Goal: Transaction & Acquisition: Purchase product/service

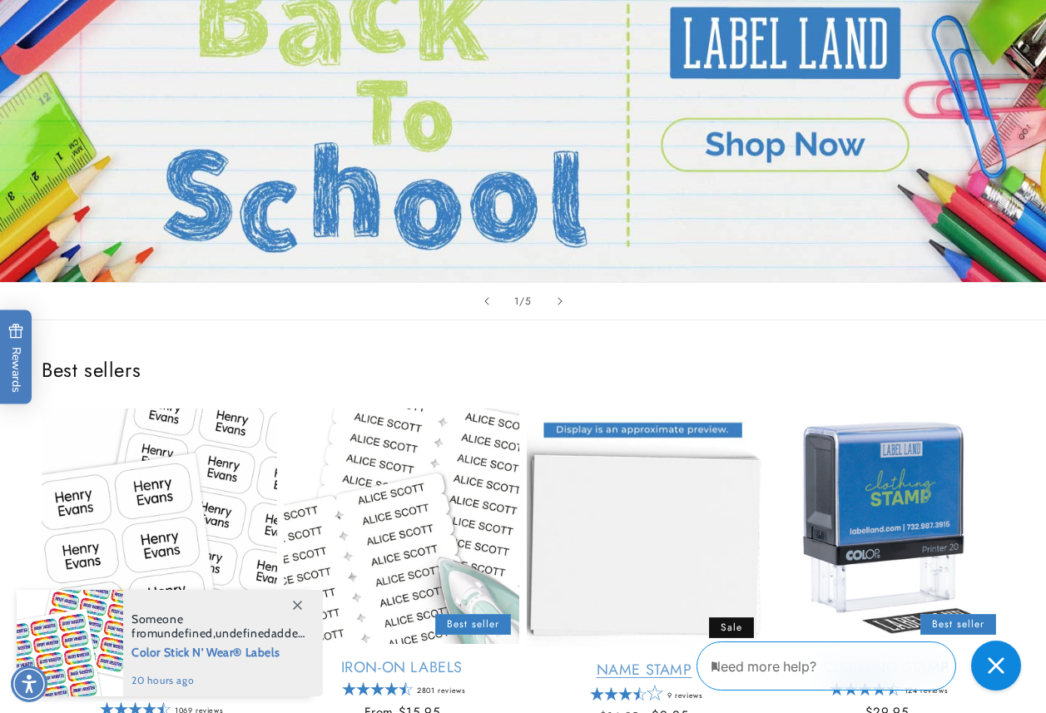
scroll to position [250, 0]
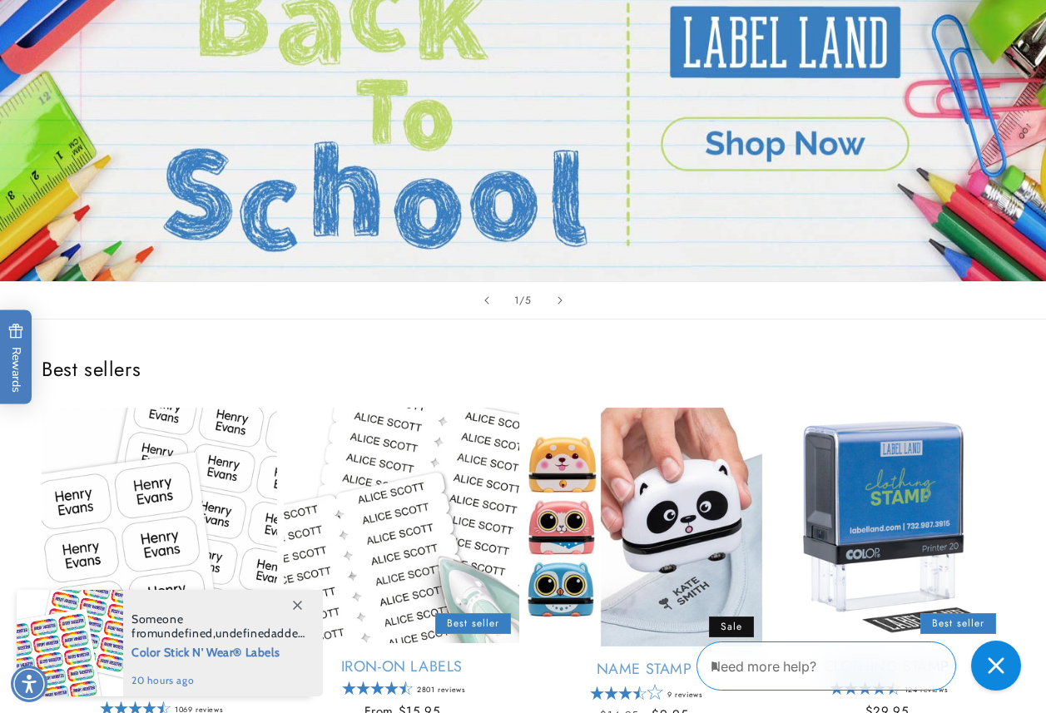
click at [289, 606] on span at bounding box center [297, 605] width 30 height 30
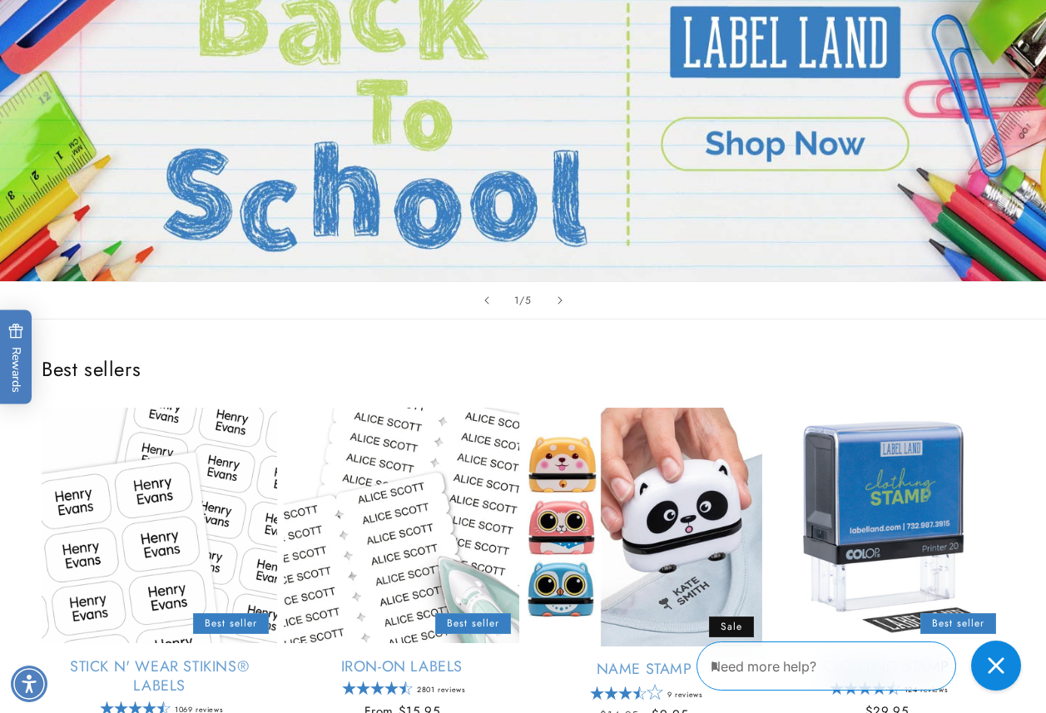
click at [871, 320] on div "Best sellers Stick N' Wear Stikins® Labels Empty heading Best seller Stick N' W…" at bounding box center [523, 552] width 1046 height 465
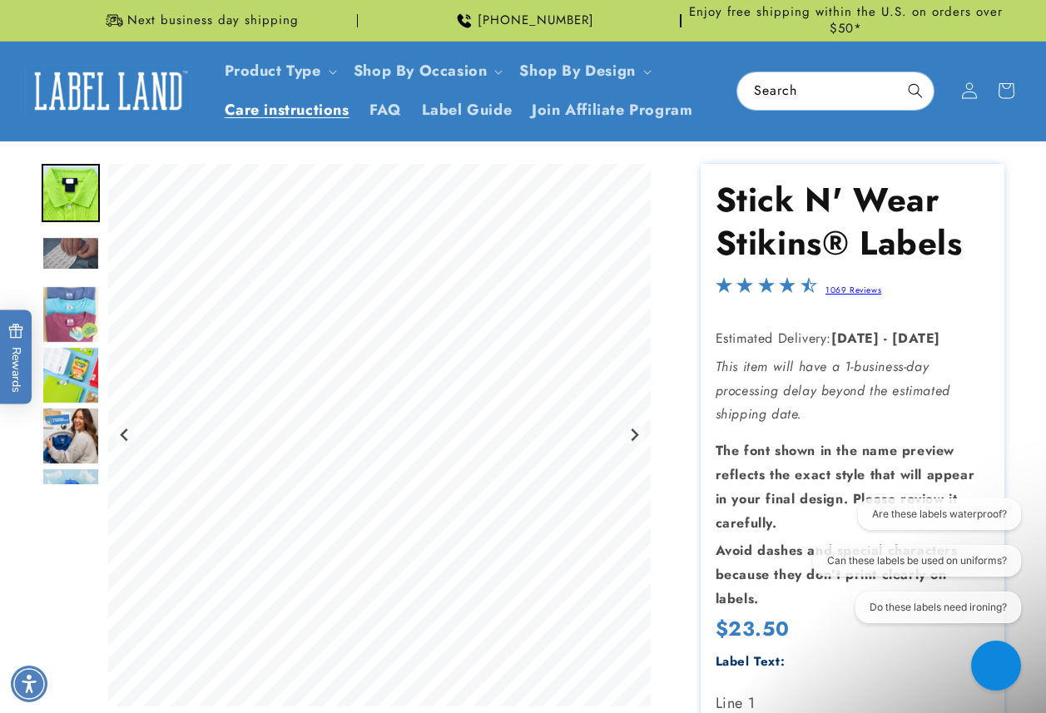
click at [308, 107] on span "Care instructions" at bounding box center [287, 110] width 125 height 19
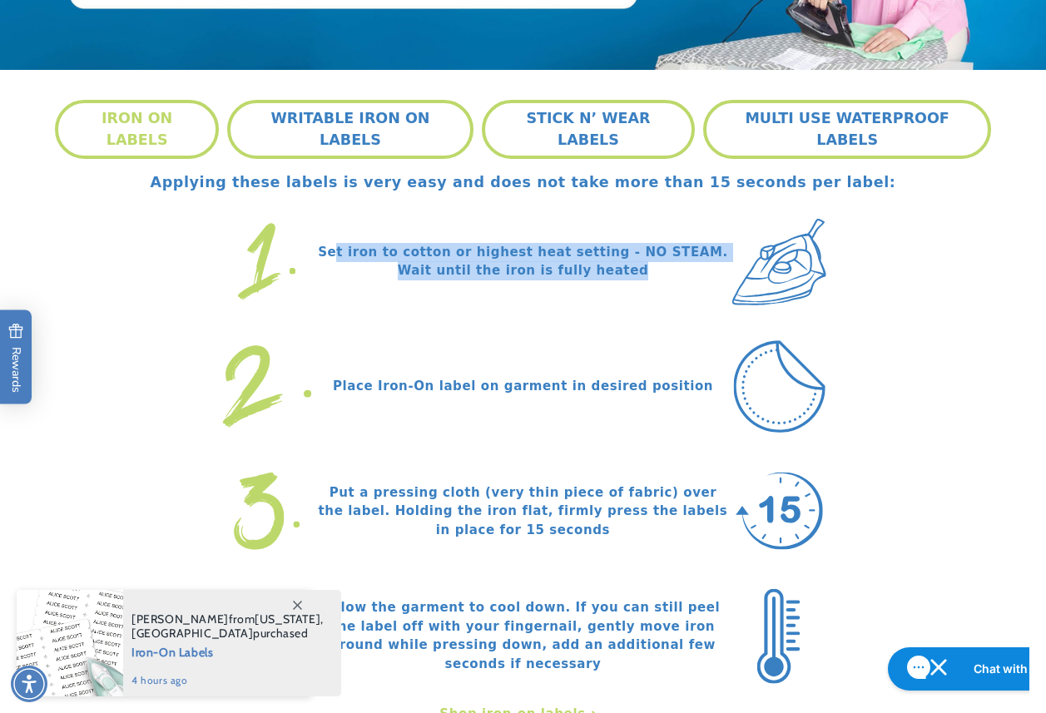
drag, startPoint x: 620, startPoint y: 251, endPoint x: 350, endPoint y: 236, distance: 270.1
click at [350, 243] on p "Set iron to cotton or highest heat setting - NO STEAM. Wait until the iron is f…" at bounding box center [523, 261] width 410 height 37
drag, startPoint x: 350, startPoint y: 236, endPoint x: 558, endPoint y: 122, distance: 236.9
click at [558, 122] on button "STICK N’ WEAR LABELS" at bounding box center [589, 129] width 214 height 59
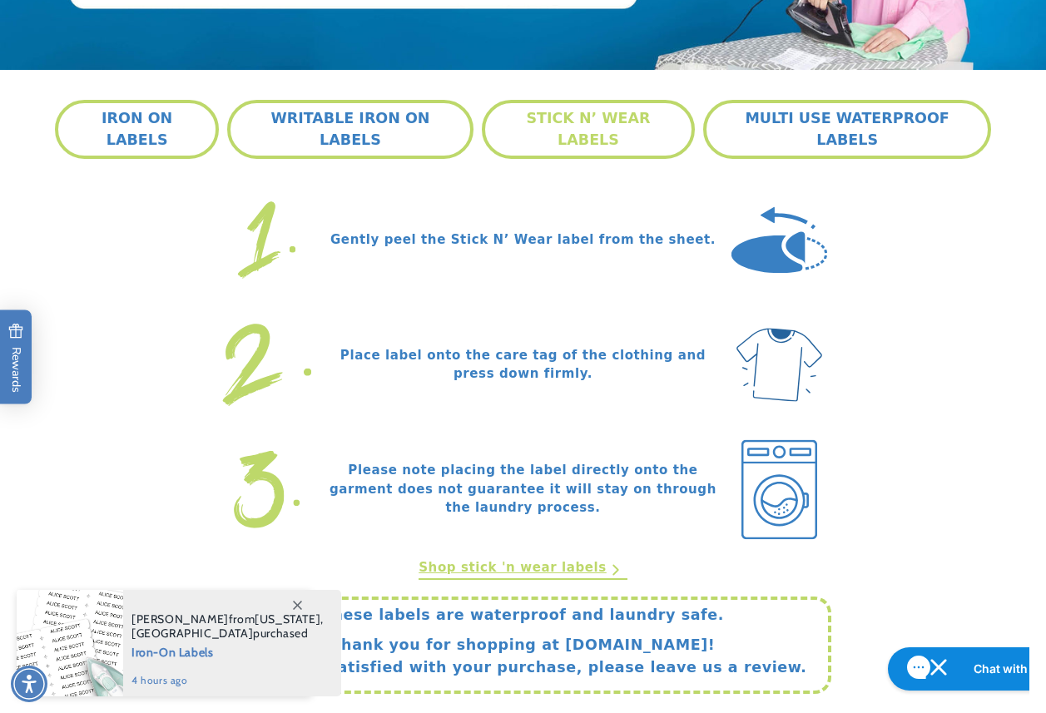
click at [300, 604] on icon at bounding box center [297, 605] width 9 height 9
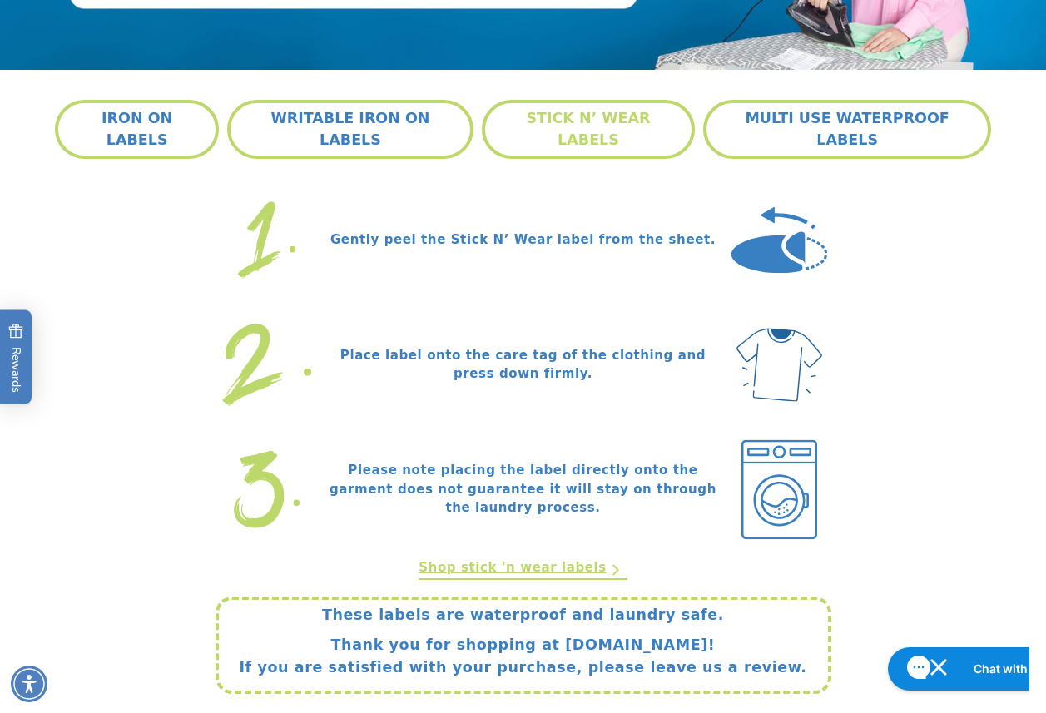
click at [1000, 218] on section "IRON ON LABELS WRITABLE IRON ON LABELS STICK N’ WEAR LABELS MULTI USE WATERPROO…" at bounding box center [523, 397] width 1046 height 654
drag, startPoint x: 633, startPoint y: 213, endPoint x: 330, endPoint y: 221, distance: 303.0
click at [330, 231] on p "Gently peel the Stick N’ Wear label from the sheet." at bounding box center [523, 240] width 410 height 19
copy p "Gently peel the Stick N’ Wear label from the sheet."
drag, startPoint x: 990, startPoint y: 395, endPoint x: 743, endPoint y: 370, distance: 247.7
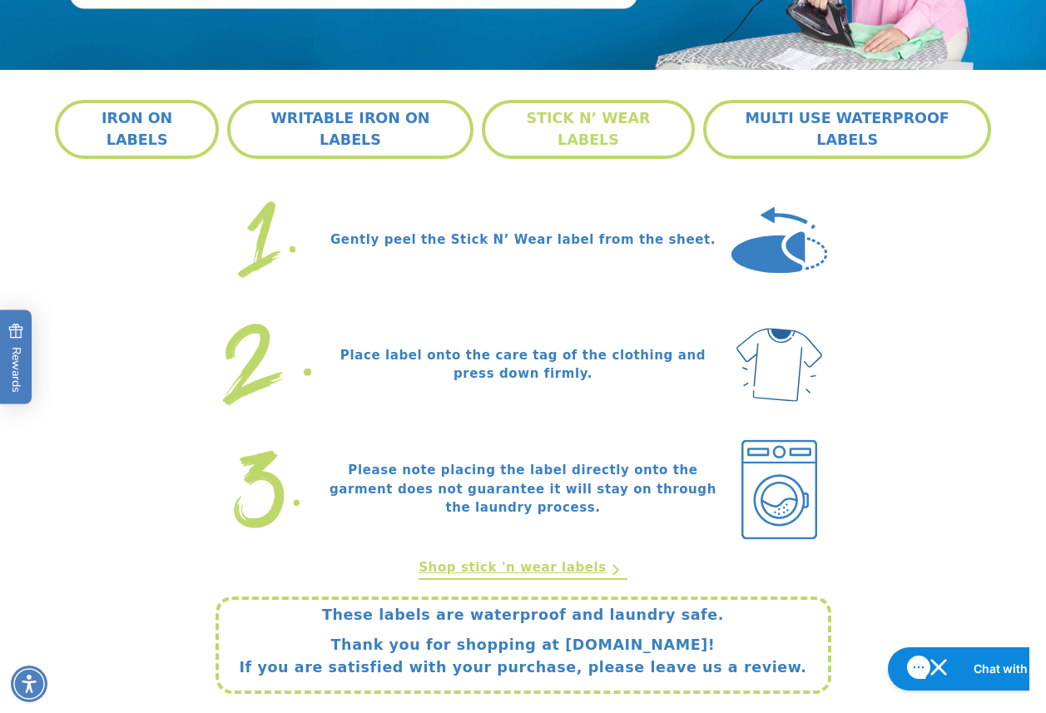
click at [989, 395] on div "IRON ON LABELS WRITABLE IRON ON LABELS STICK N’ WEAR LABELS MULTI USE WATERPROO…" at bounding box center [523, 397] width 949 height 594
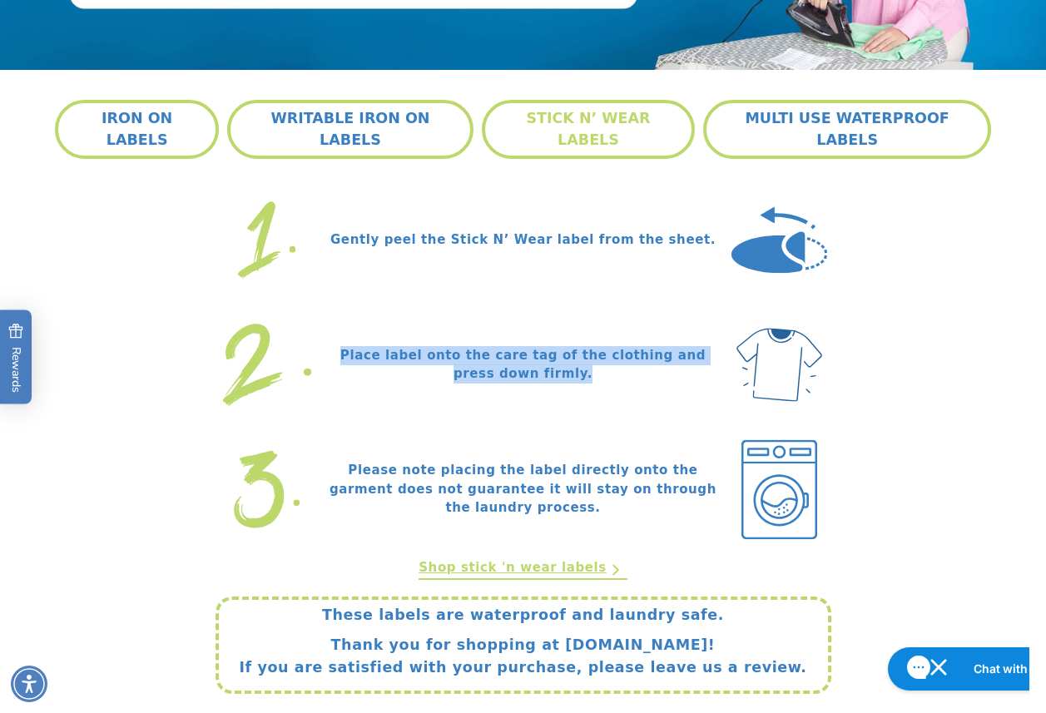
drag, startPoint x: 465, startPoint y: 346, endPoint x: 332, endPoint y: 338, distance: 133.4
click at [332, 346] on p "Place label onto the care tag of the clothing and press down firmly." at bounding box center [523, 364] width 410 height 37
copy p "Place label onto the care tag of the clothing and press down firmly."
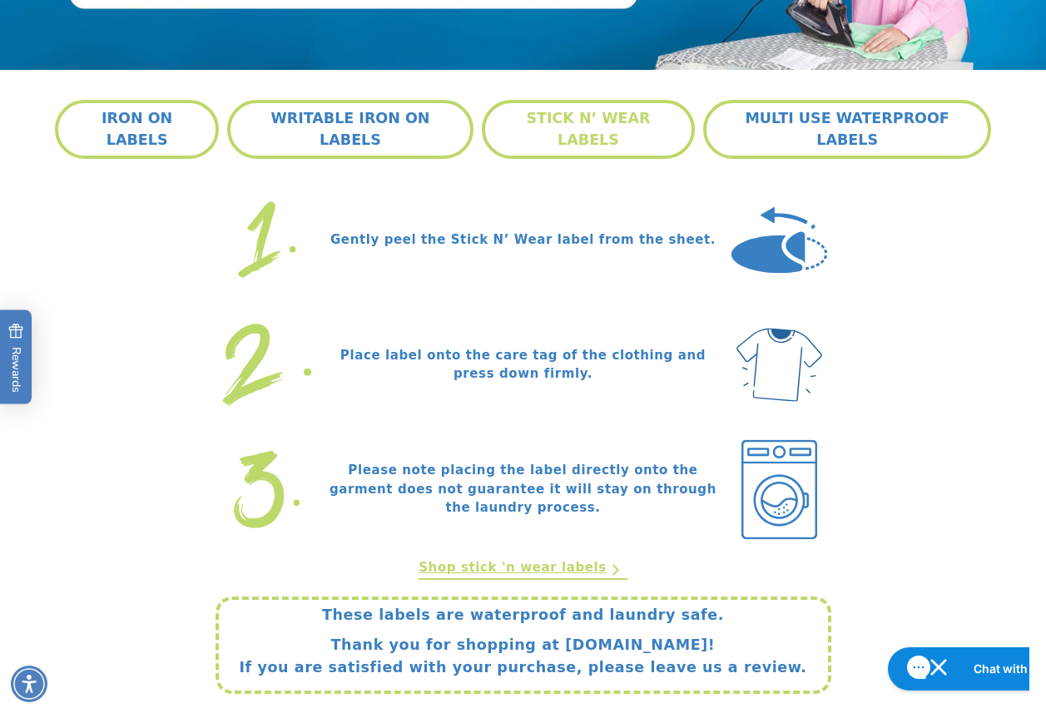
click at [957, 490] on div "IRON ON LABELS WRITABLE IRON ON LABELS STICK N’ WEAR LABELS MULTI USE WATERPROO…" at bounding box center [523, 397] width 949 height 594
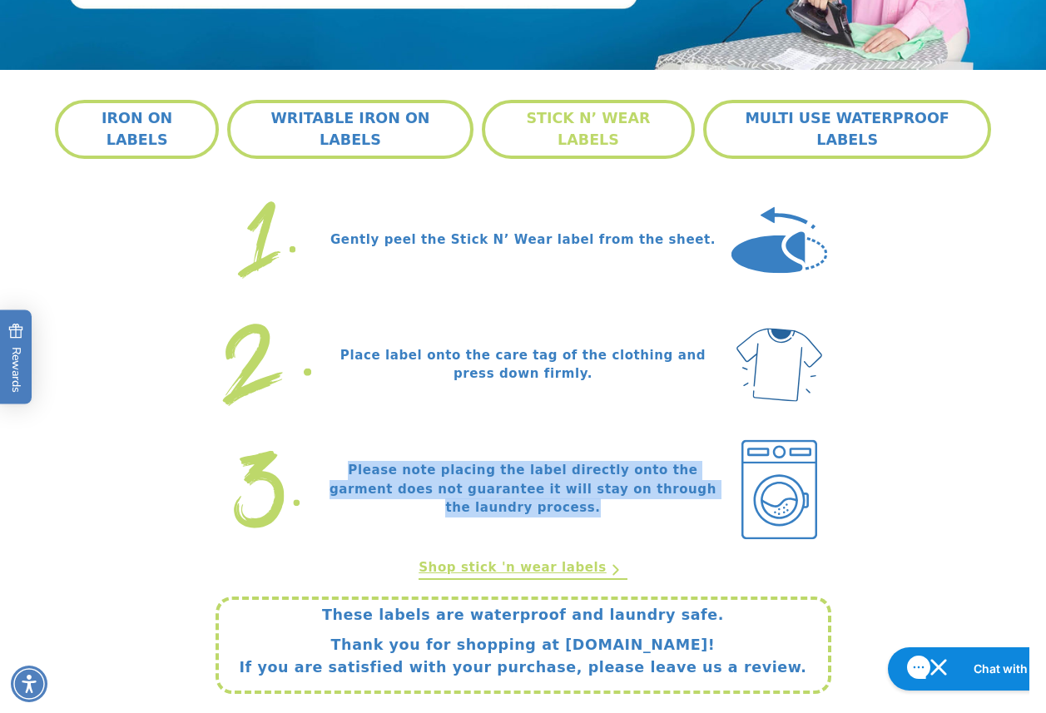
drag, startPoint x: 697, startPoint y: 474, endPoint x: 305, endPoint y: 462, distance: 392.2
click at [305, 462] on div "Please note placing the label directly onto the garment does not guarantee it w…" at bounding box center [524, 490] width 616 height 112
copy div "Please note placing the label directly onto the garment does not guarantee it w…"
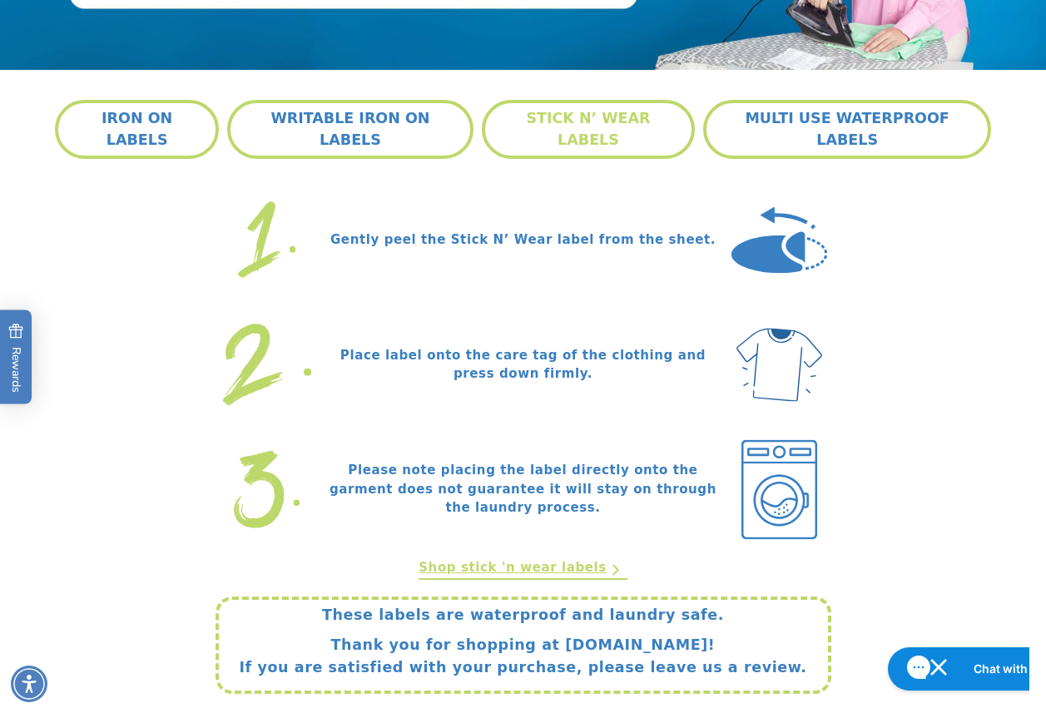
click at [996, 394] on div "IRON ON LABELS WRITABLE IRON ON LABELS STICK N’ WEAR LABELS MULTI USE WATERPROO…" at bounding box center [523, 397] width 949 height 594
click at [1003, 170] on section "IRON ON LABELS WRITABLE IRON ON LABELS STICK N’ WEAR LABELS MULTI USE WATERPROO…" at bounding box center [523, 397] width 1046 height 654
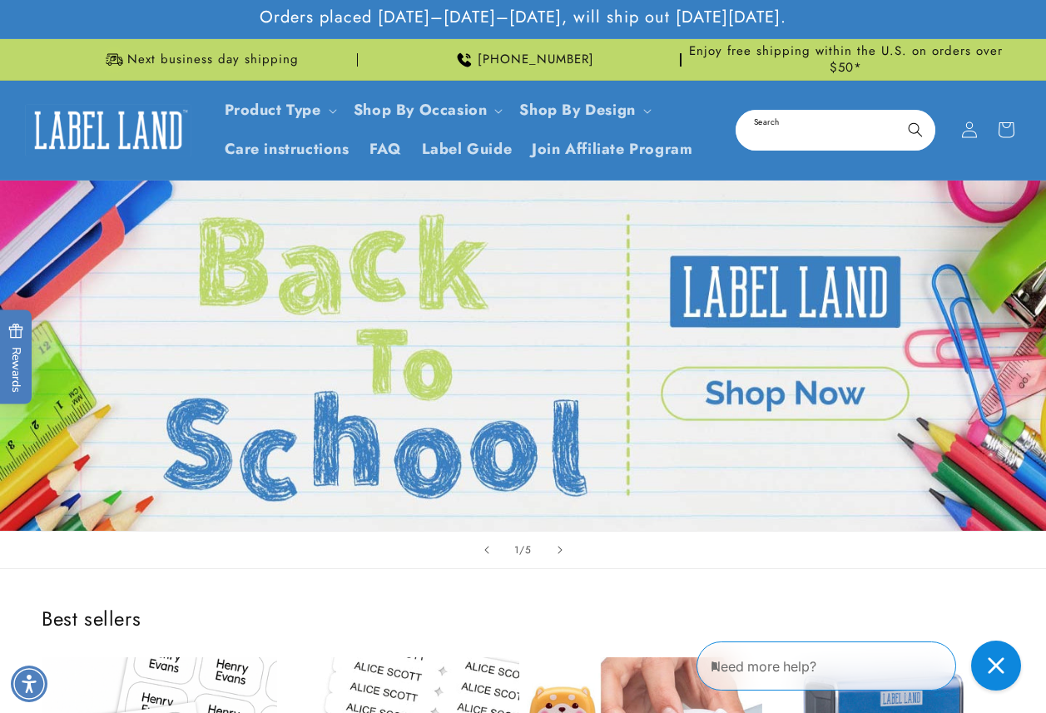
click at [807, 112] on input "Search" at bounding box center [835, 130] width 196 height 37
type input "******"
click at [897, 112] on button "Search" at bounding box center [915, 130] width 37 height 37
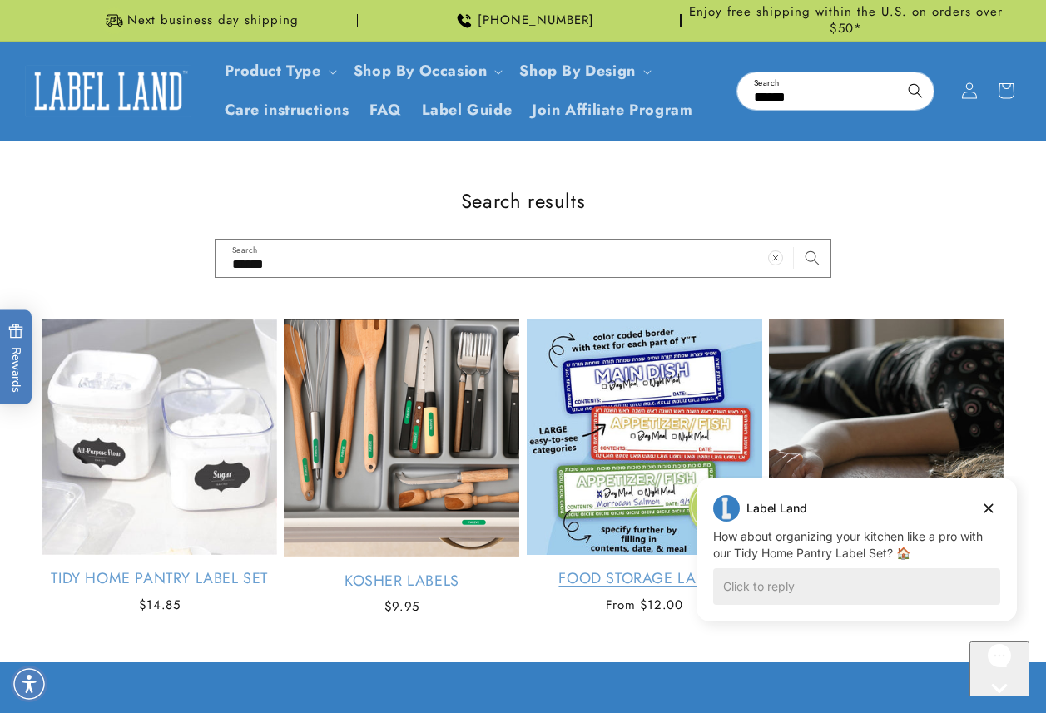
drag, startPoint x: 885, startPoint y: 187, endPoint x: 620, endPoint y: 427, distance: 357.1
click at [885, 188] on h1 "Search results" at bounding box center [523, 201] width 963 height 26
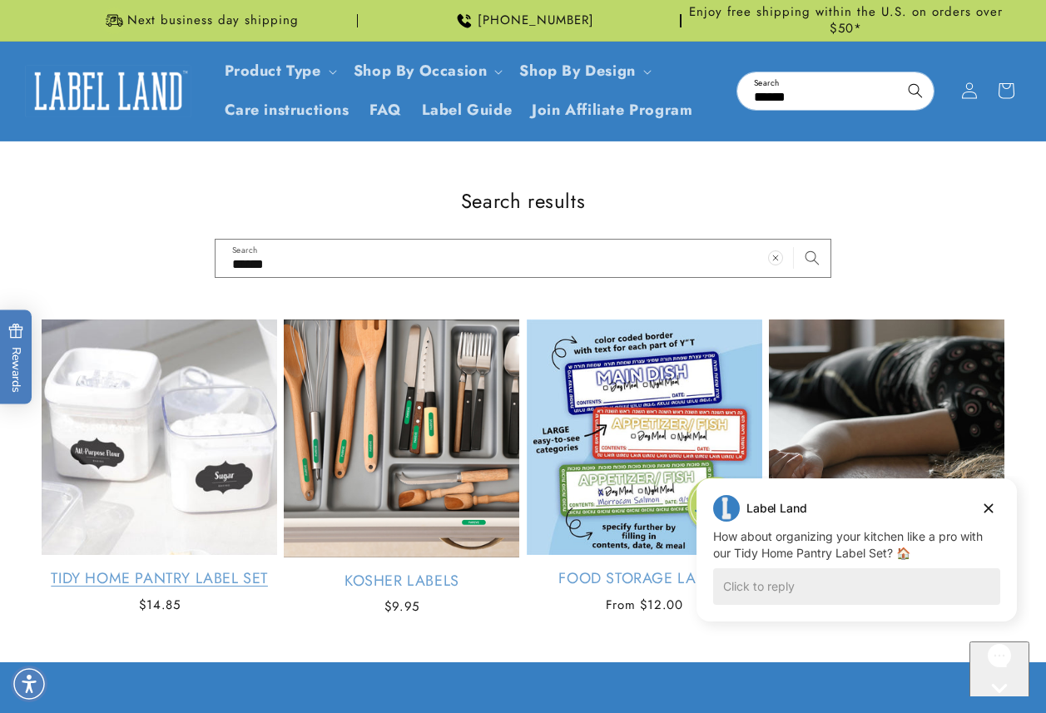
click at [140, 569] on link "Tidy Home Pantry Label Set" at bounding box center [160, 578] width 236 height 19
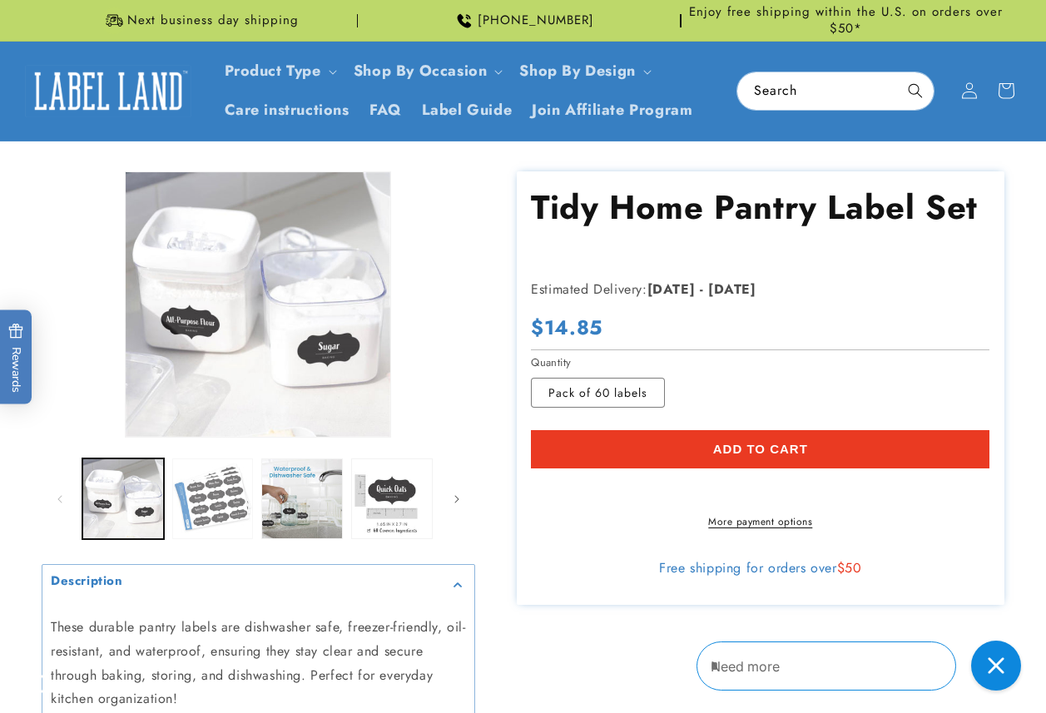
click at [210, 504] on button "Load image 2 in gallery view" at bounding box center [213, 500] width 82 height 82
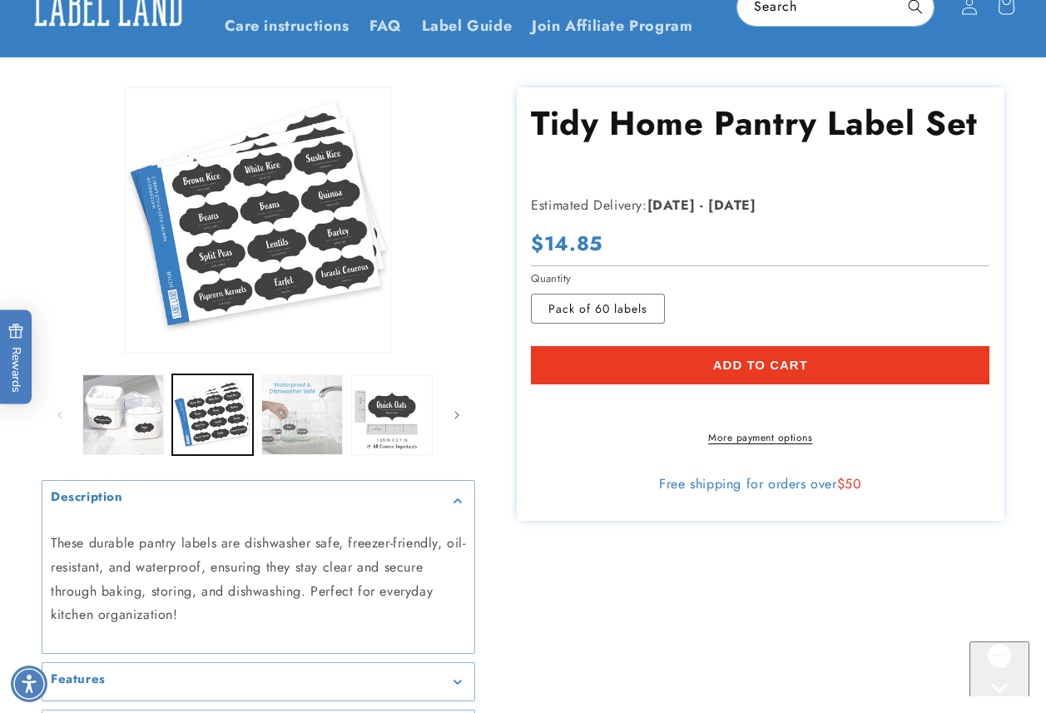
scroll to position [250, 0]
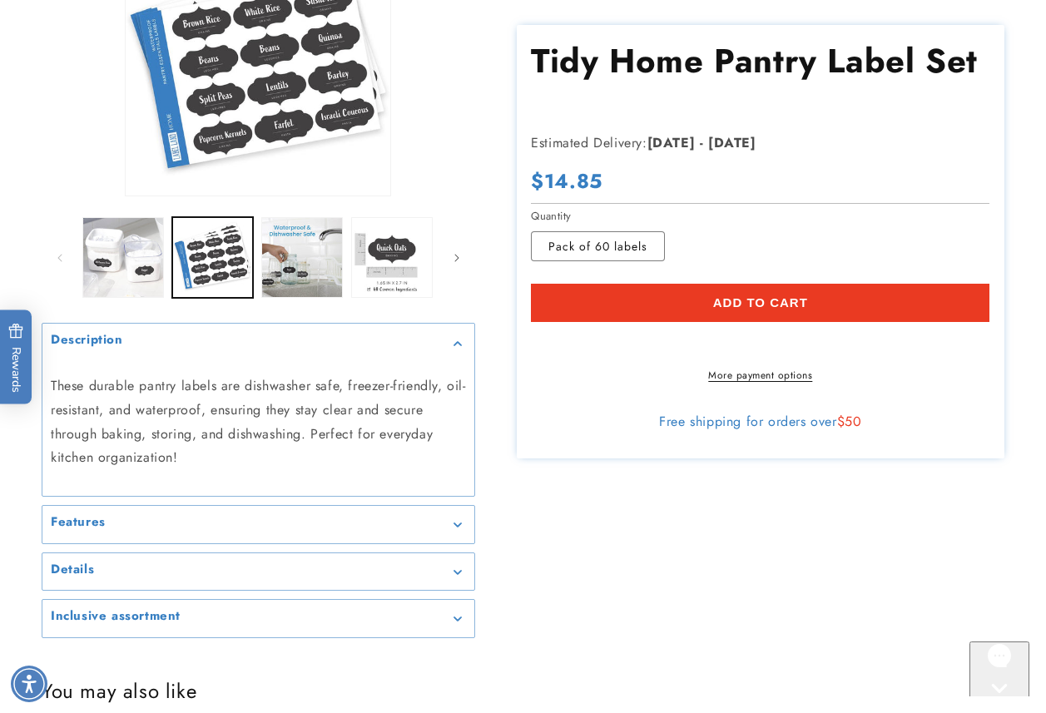
click at [65, 625] on summary "Inclusive assortment" at bounding box center [258, 618] width 432 height 37
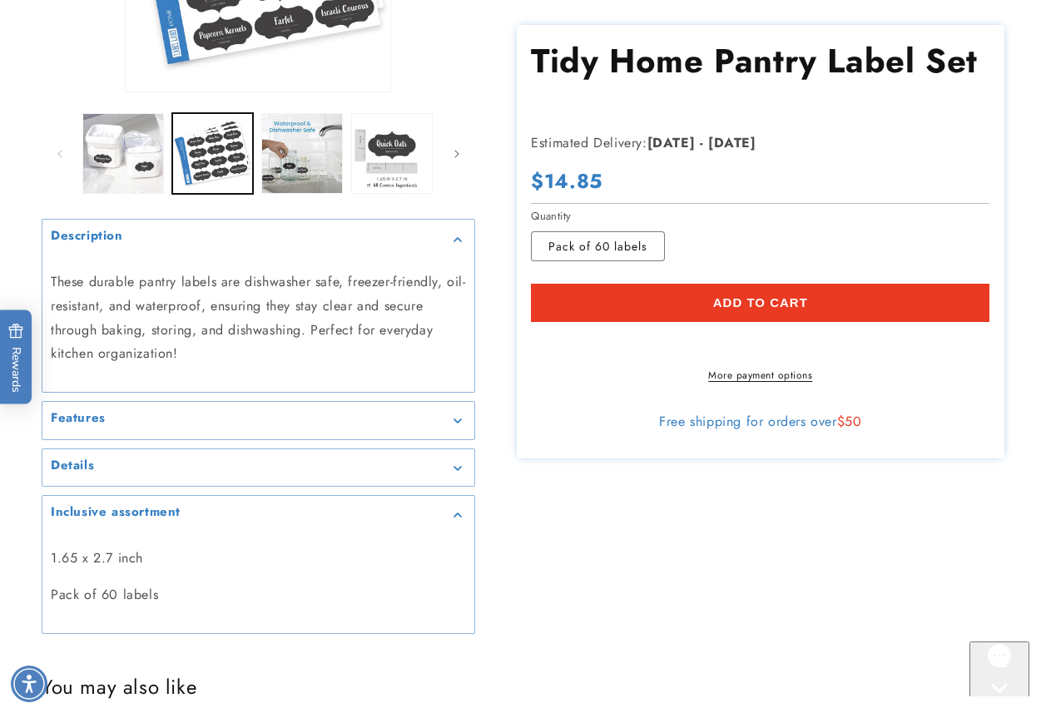
scroll to position [499, 0]
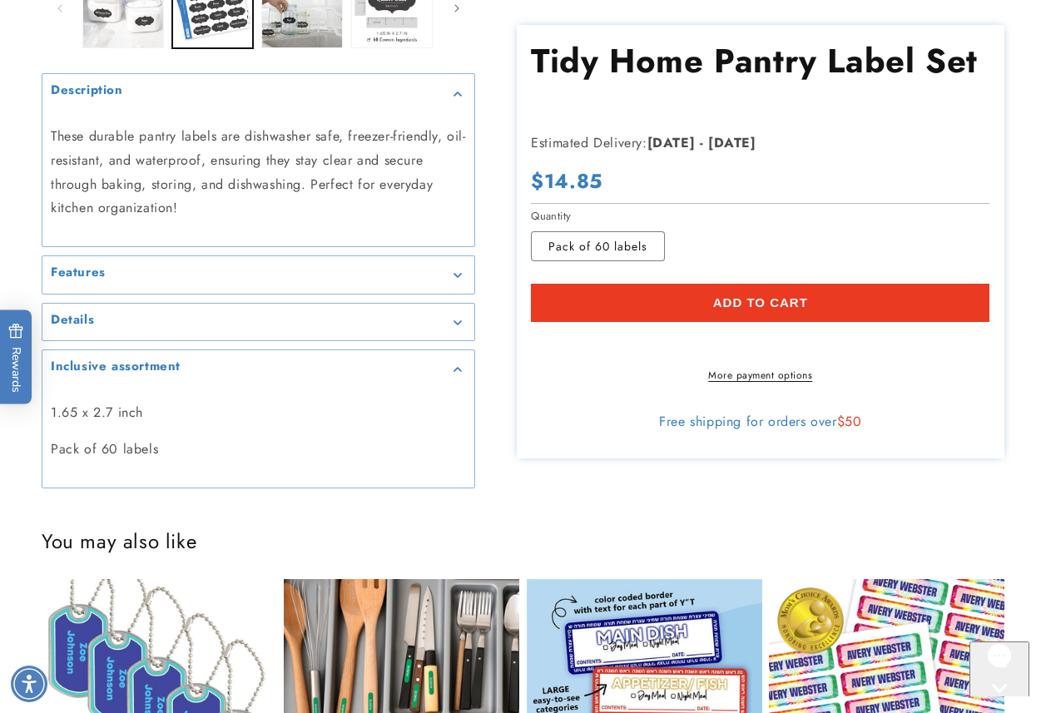
click at [82, 330] on summary "Details" at bounding box center [258, 322] width 432 height 37
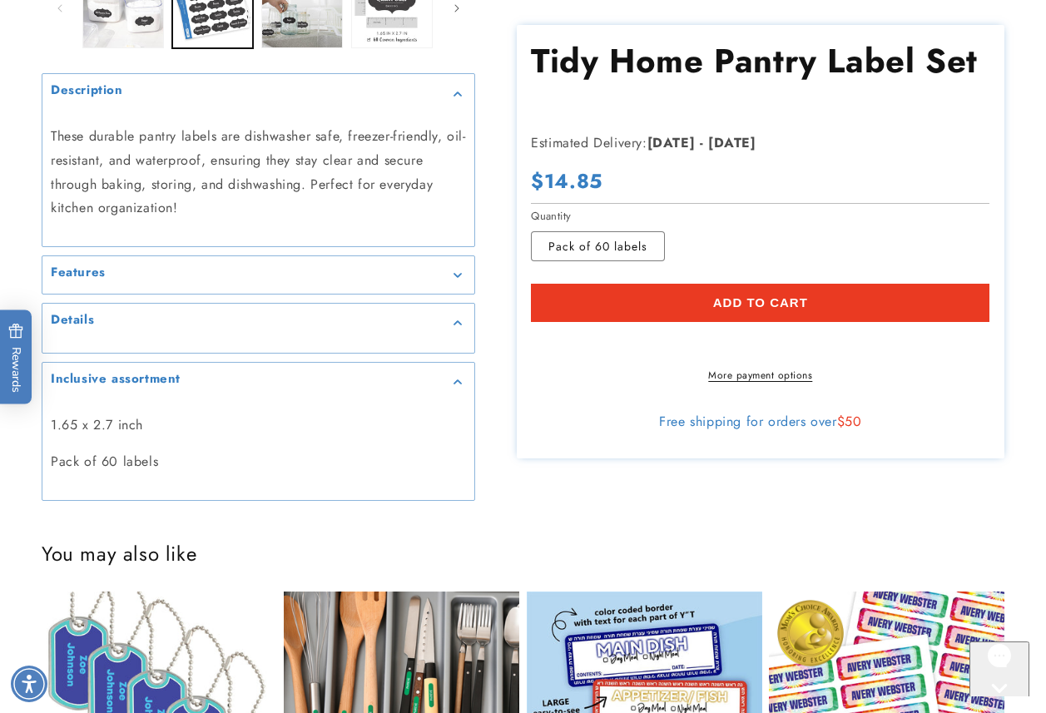
click at [162, 279] on div "Features" at bounding box center [258, 275] width 415 height 12
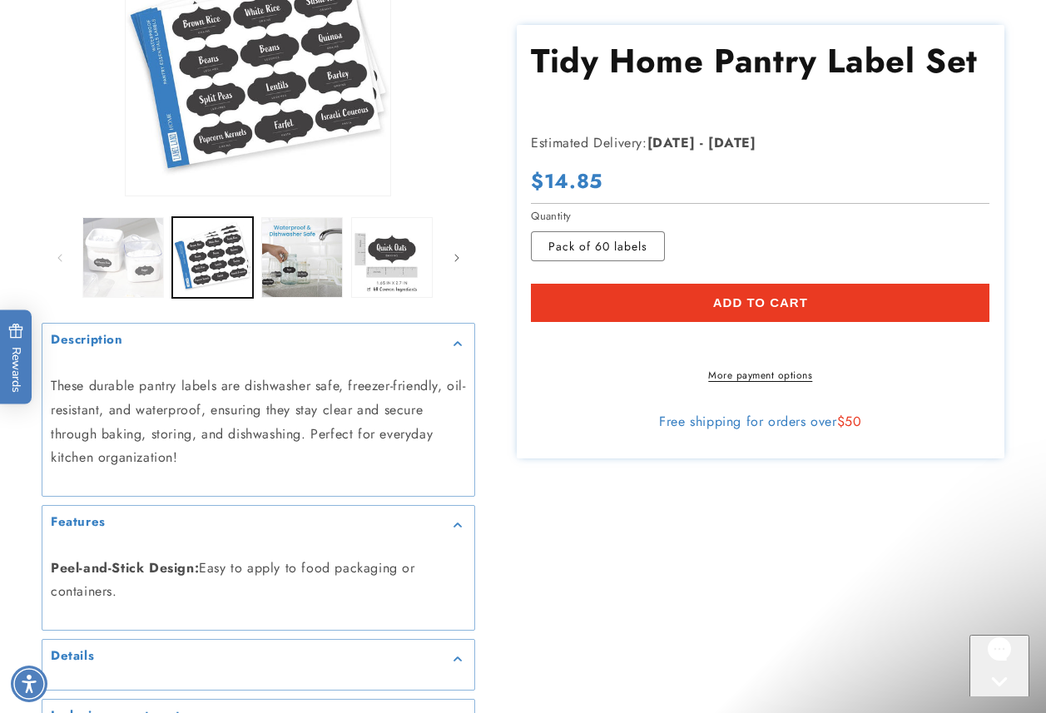
scroll to position [0, 0]
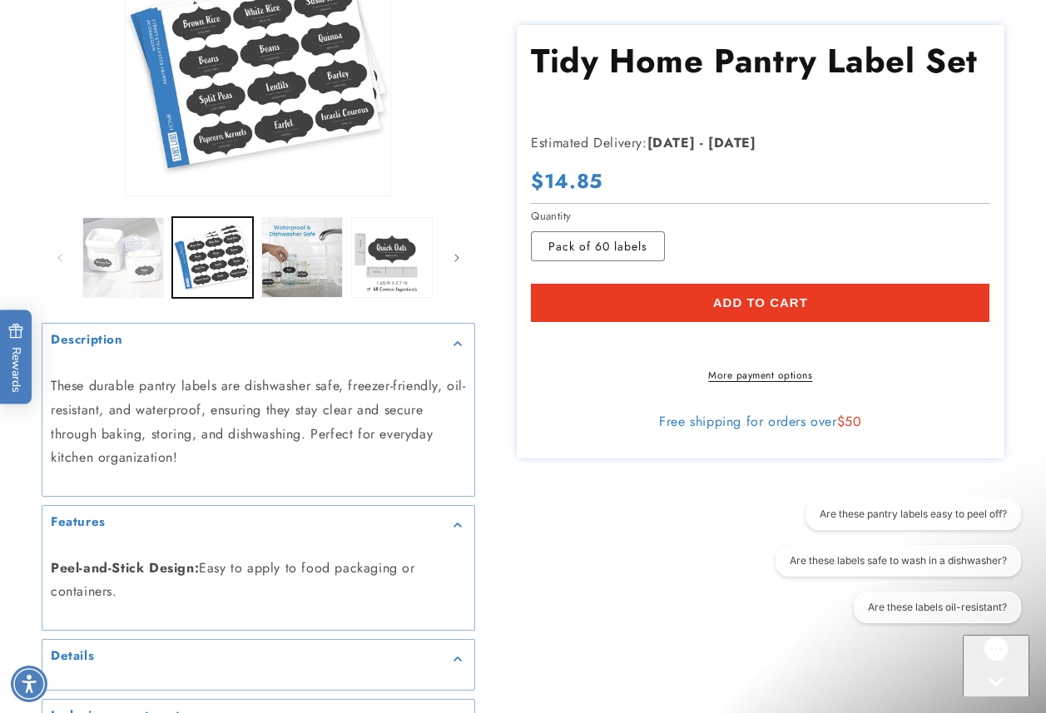
click at [130, 255] on button "Load image 1 in gallery view" at bounding box center [123, 258] width 82 height 82
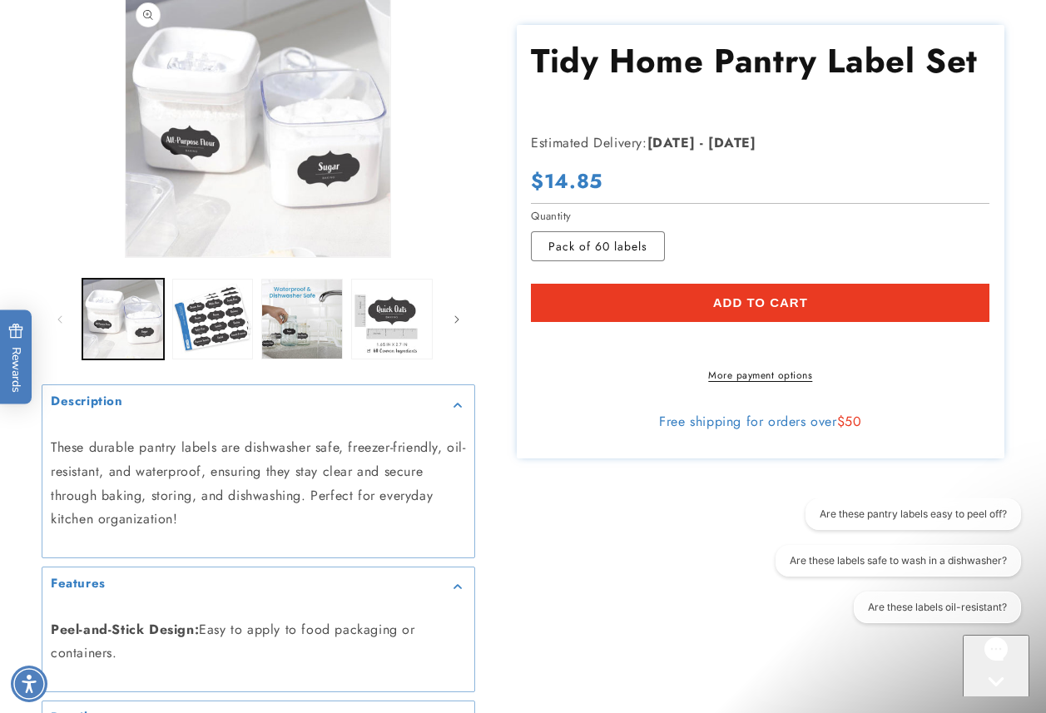
scroll to position [180, 0]
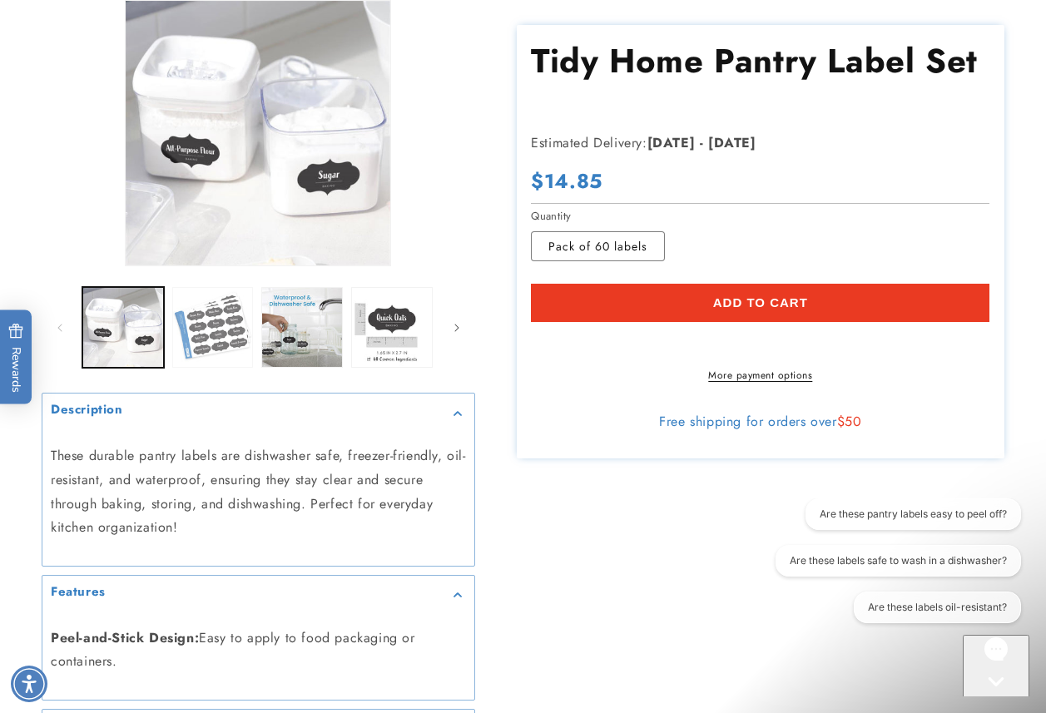
click at [212, 329] on button "Load image 2 in gallery view" at bounding box center [213, 328] width 82 height 82
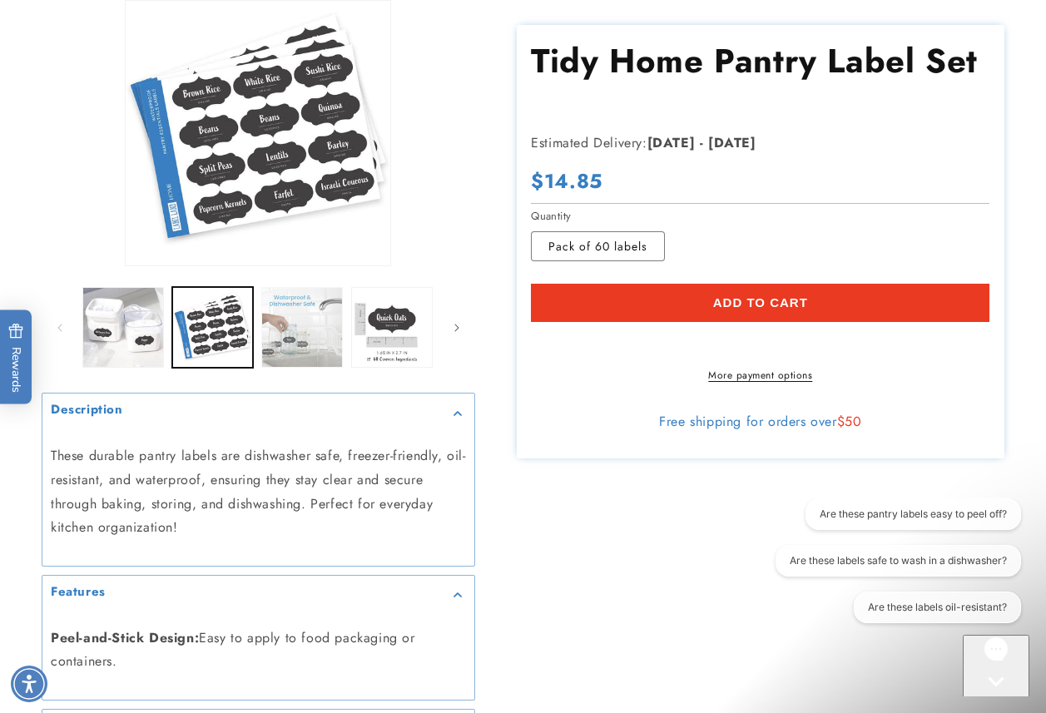
click at [295, 335] on button "Load image 3 in gallery view" at bounding box center [302, 328] width 82 height 82
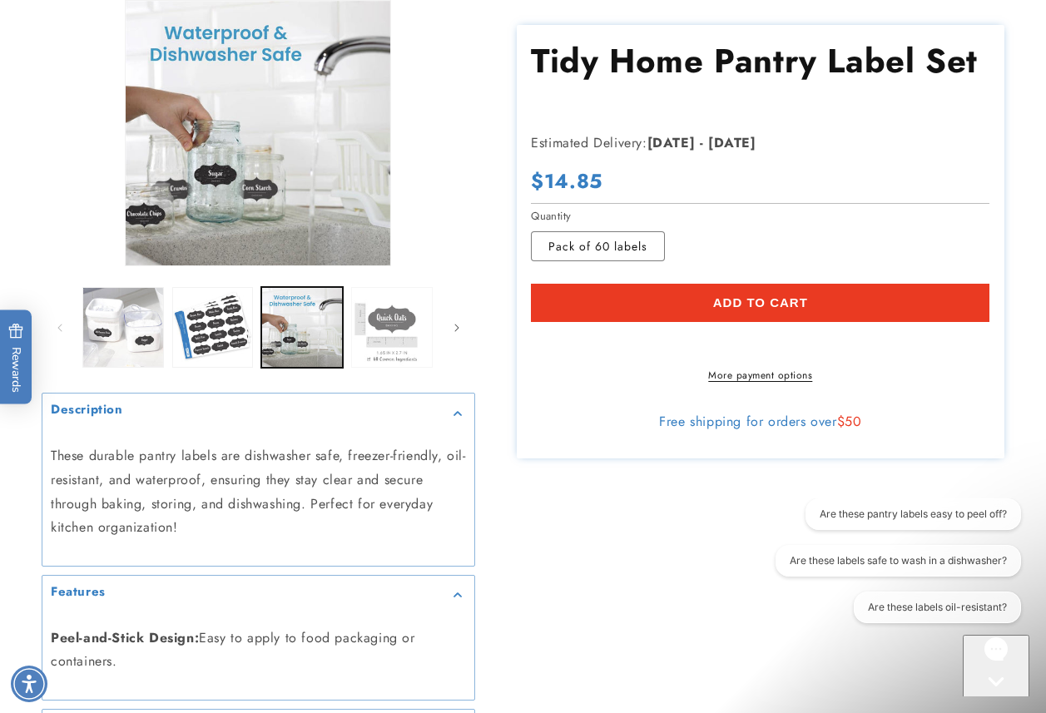
click at [384, 342] on button "Load image 4 in gallery view" at bounding box center [392, 328] width 82 height 82
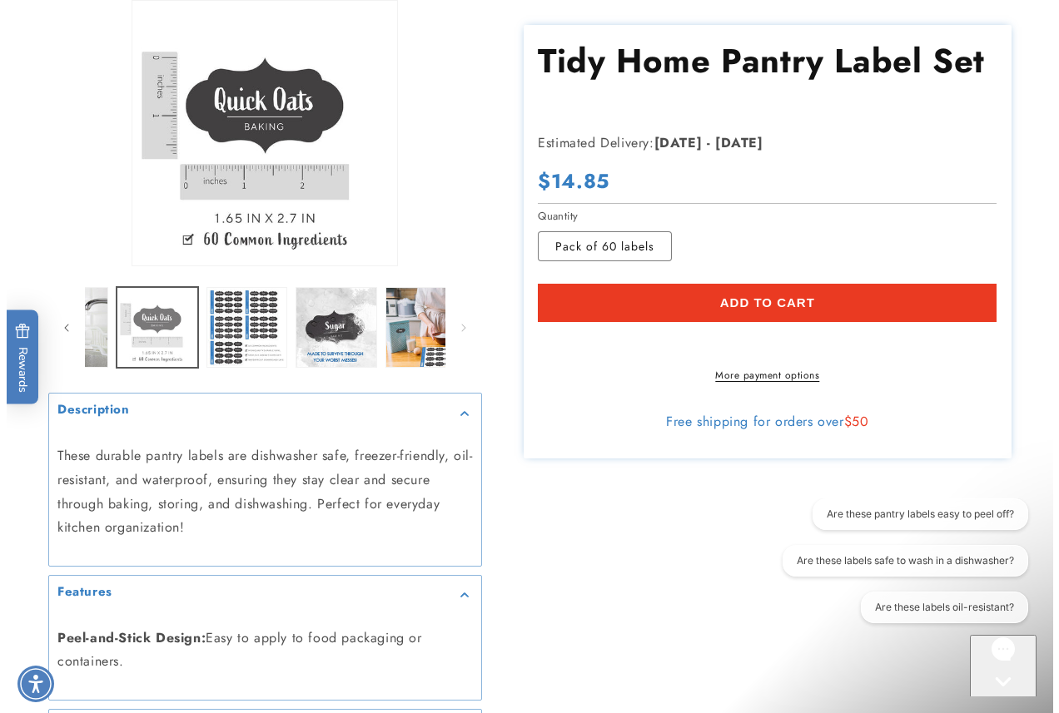
scroll to position [0, 267]
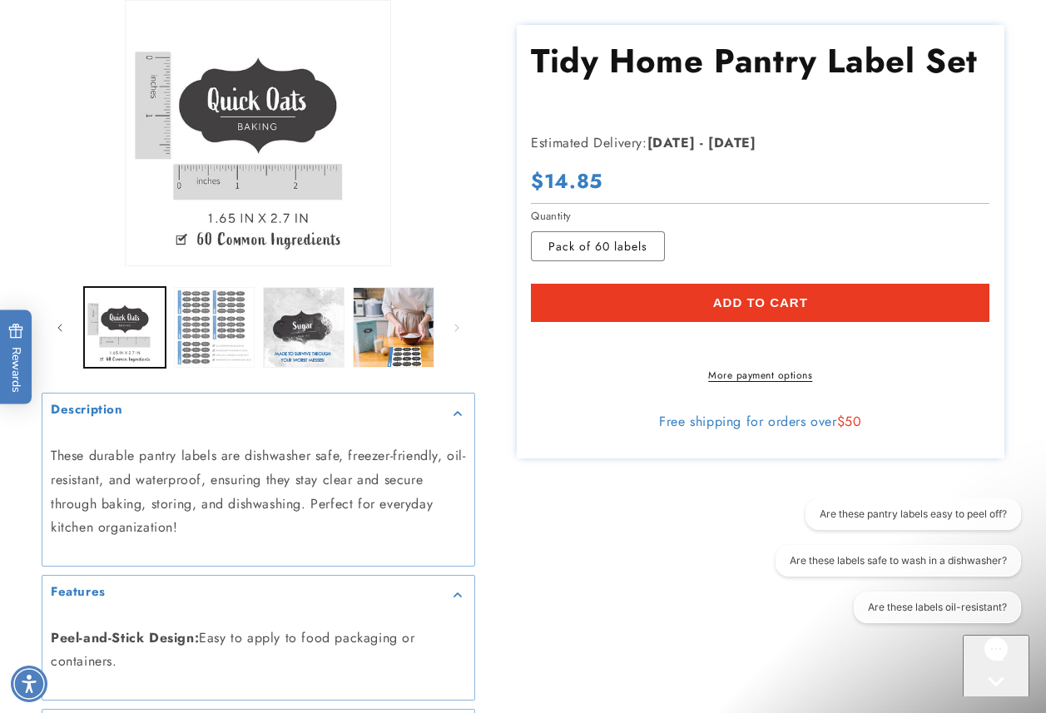
click at [226, 340] on button "Load image 5 in gallery view" at bounding box center [215, 328] width 82 height 82
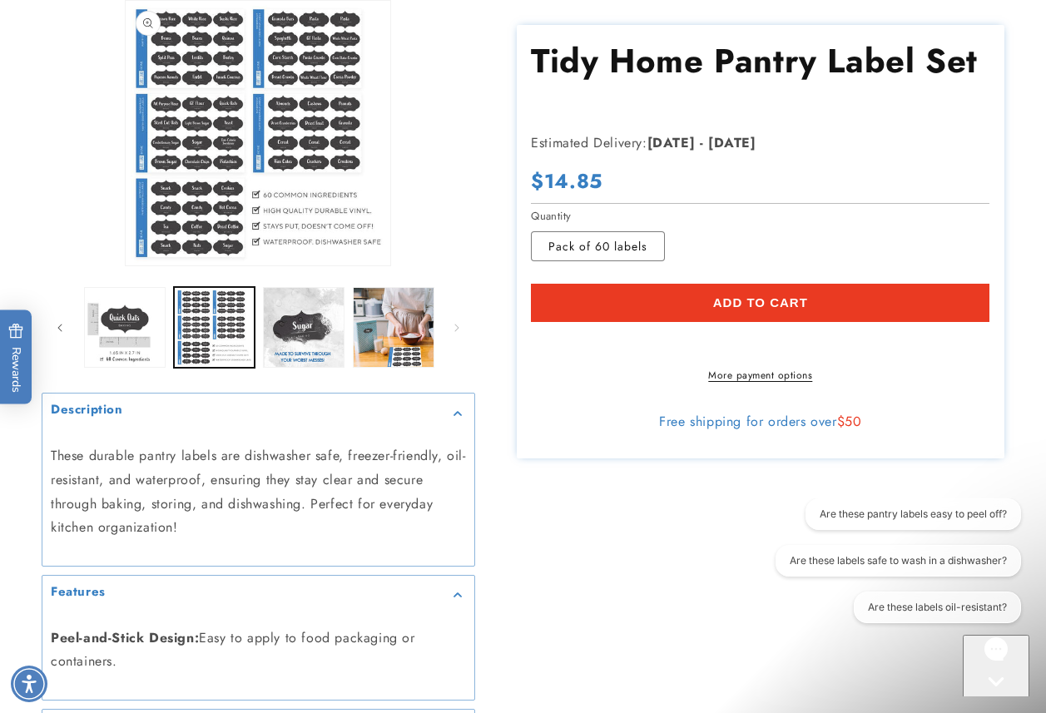
click at [126, 266] on button "Open media 5 in modal" at bounding box center [126, 266] width 0 height 0
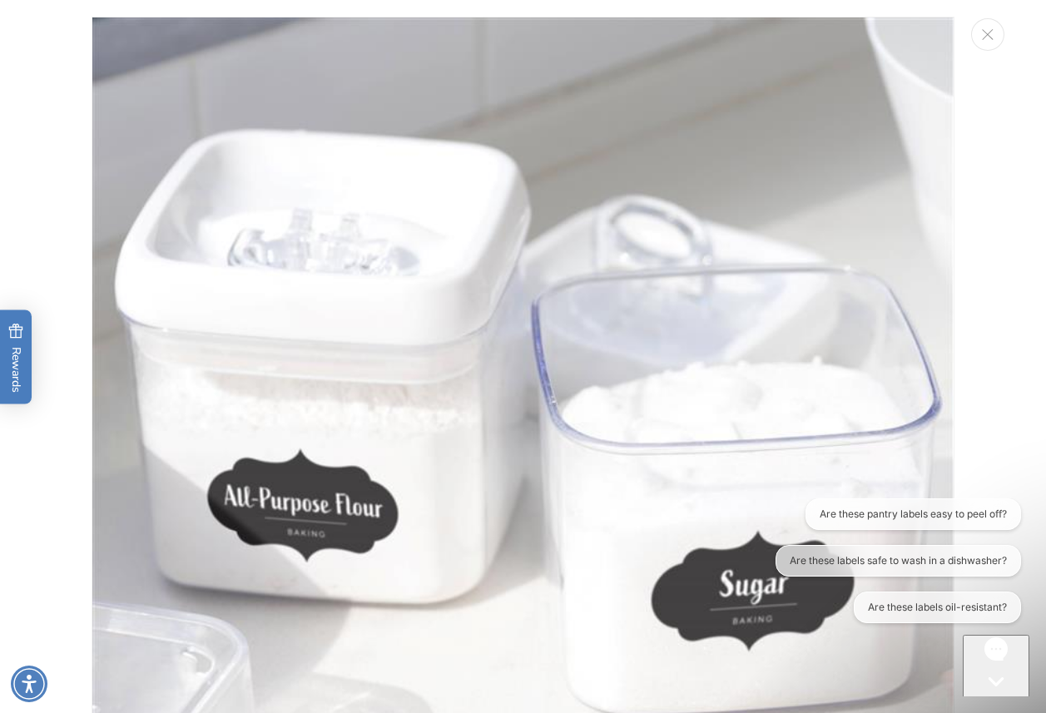
scroll to position [3519, 0]
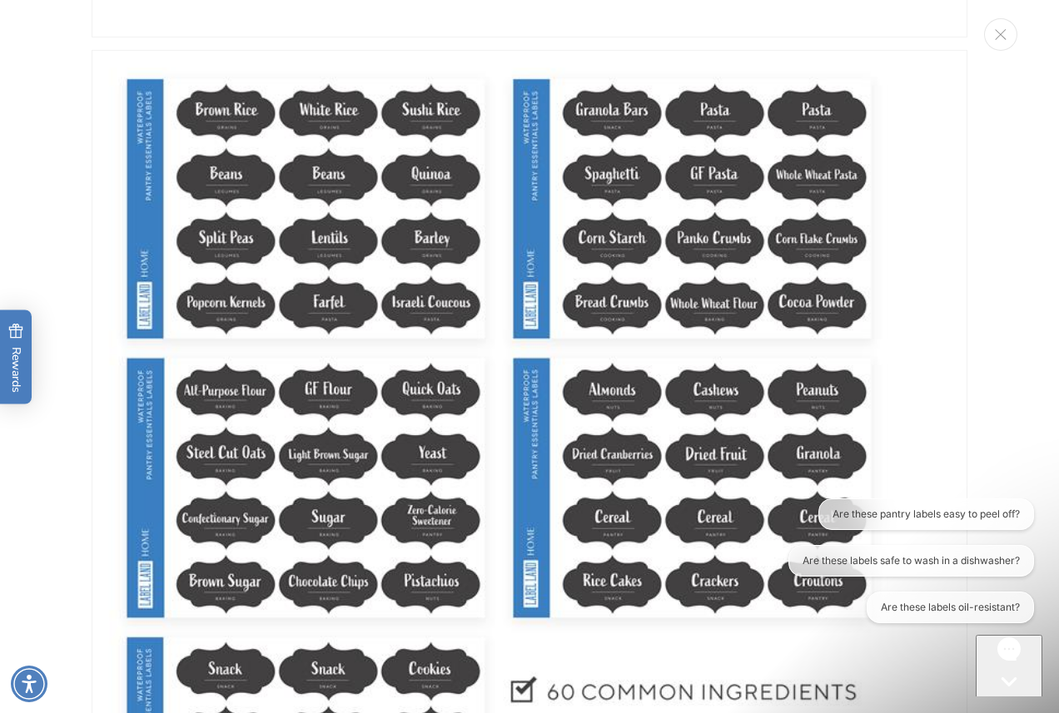
click at [995, 381] on div "Media gallery" at bounding box center [529, 356] width 1059 height 713
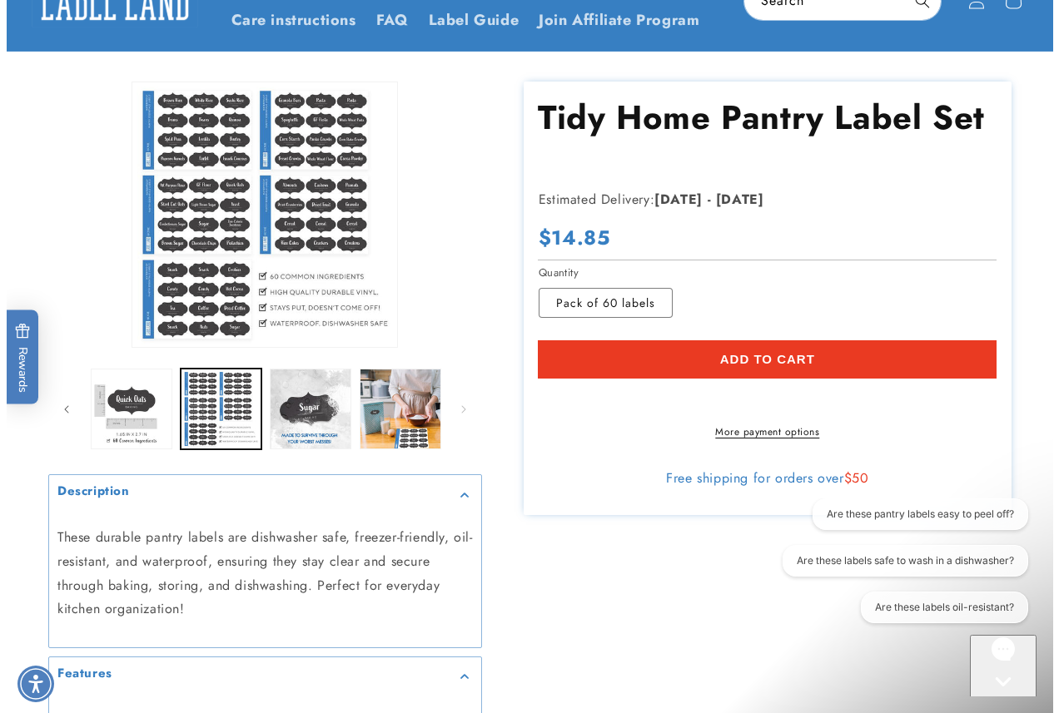
scroll to position [0, 0]
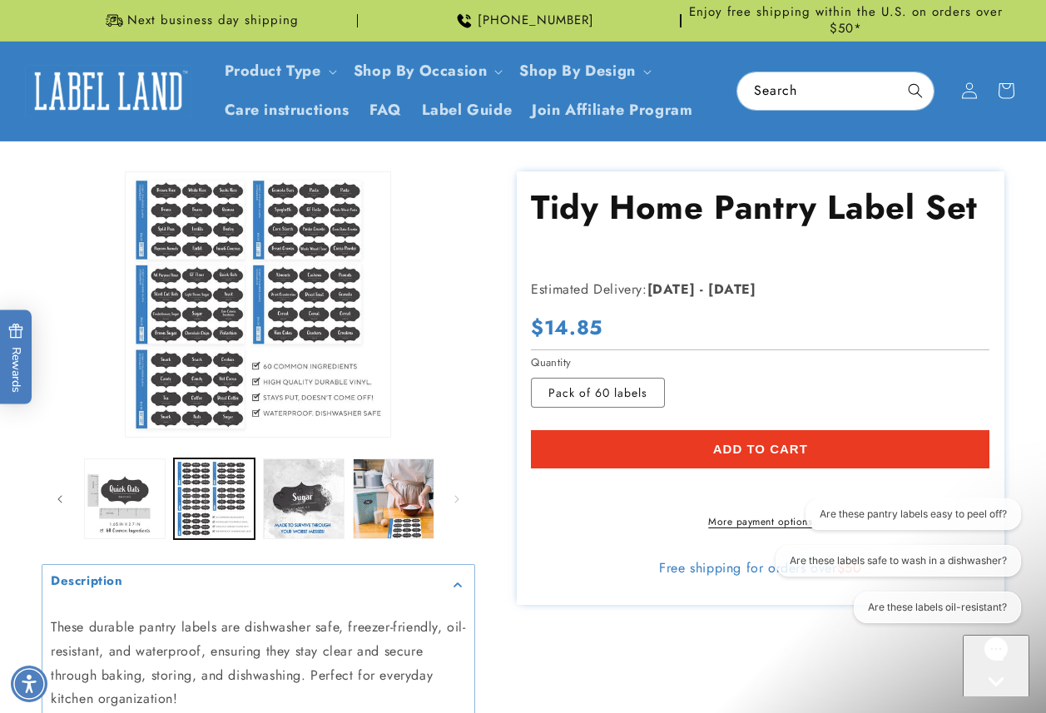
click at [1008, 397] on div "Image 5 is now available in gallery view Skip to product information Open media…" at bounding box center [523, 629] width 1046 height 916
click at [126, 437] on button "Open media 5 in modal" at bounding box center [126, 437] width 0 height 0
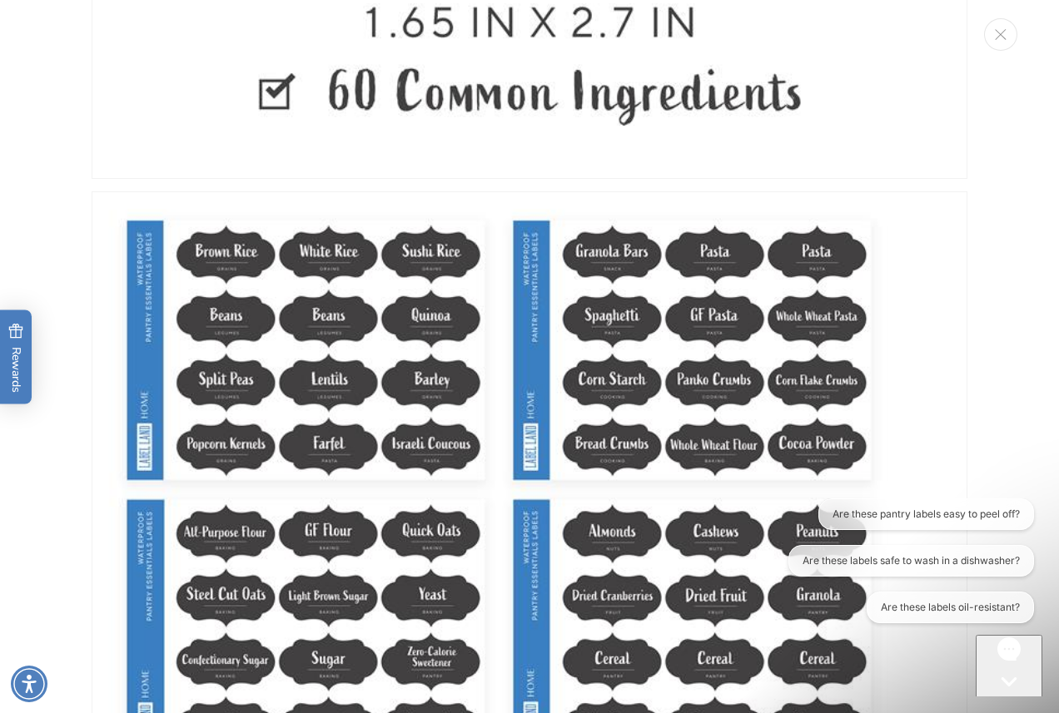
scroll to position [3352, 0]
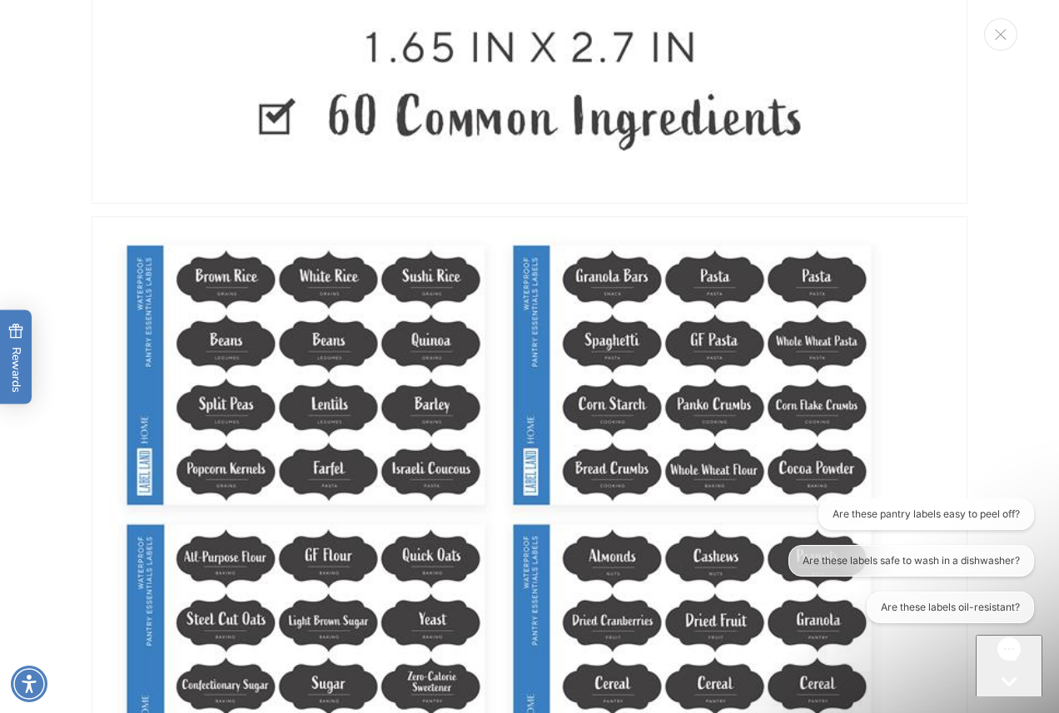
click at [1004, 702] on icon "Gorgias live chat" at bounding box center [1008, 710] width 17 height 17
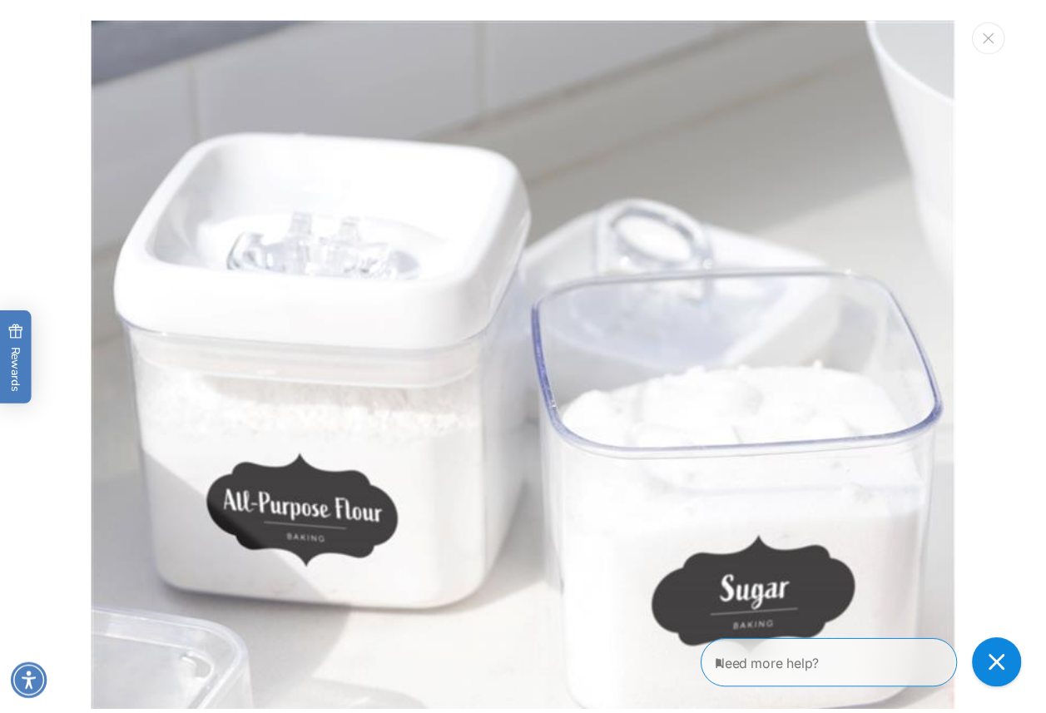
scroll to position [0, 0]
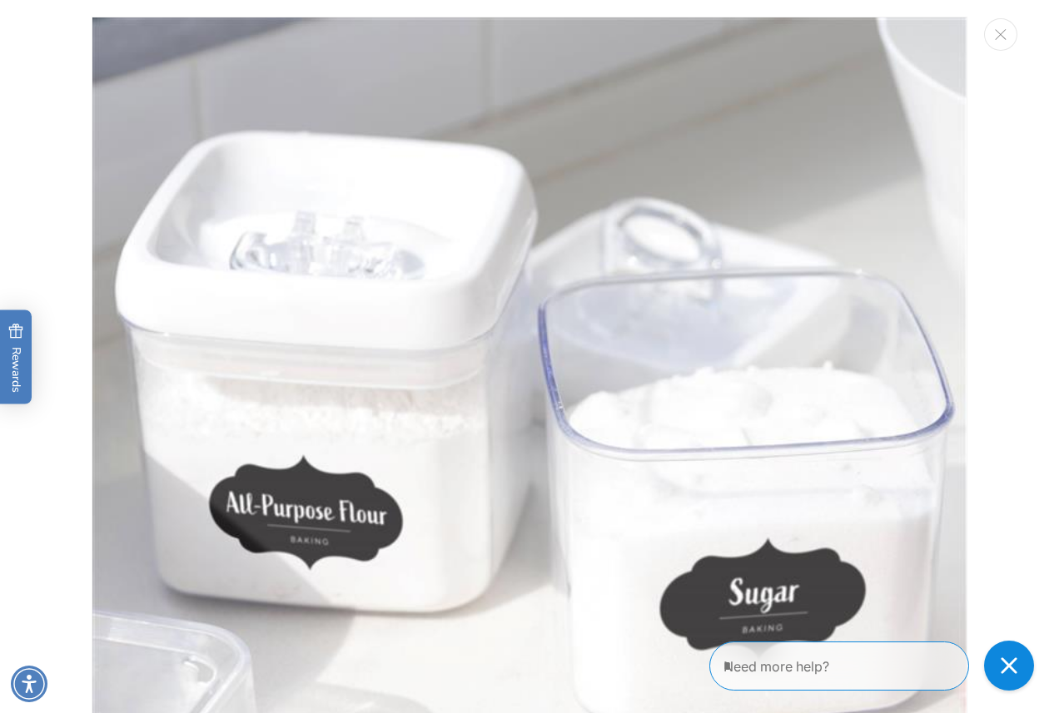
click at [66, 107] on div "Media gallery" at bounding box center [529, 356] width 1059 height 713
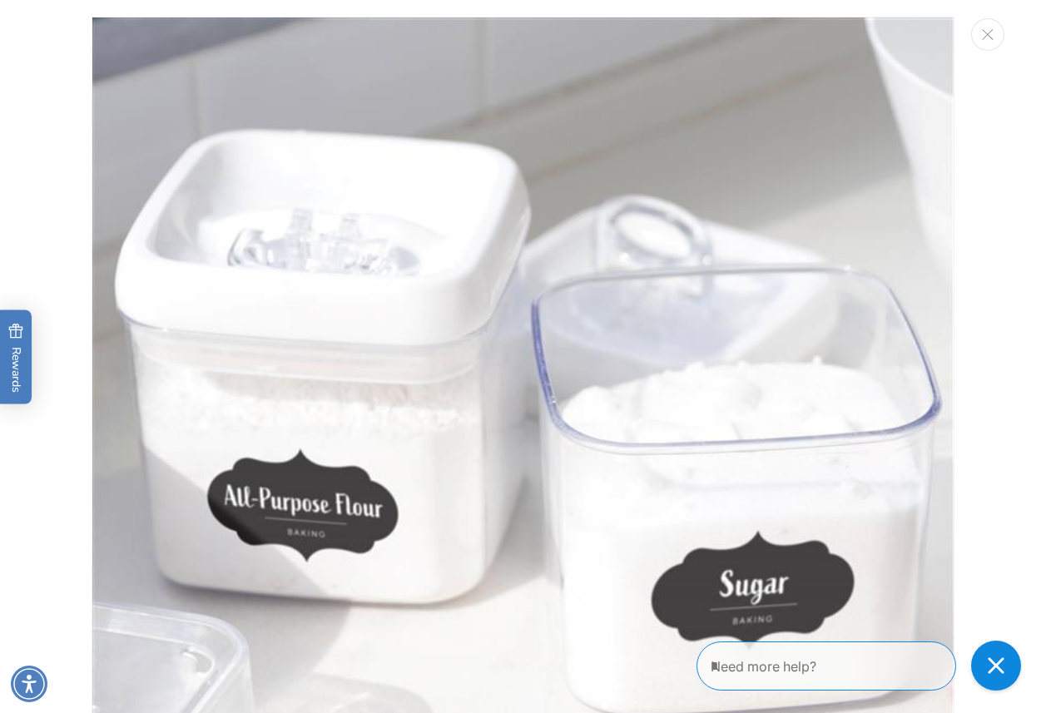
scroll to position [0, 267]
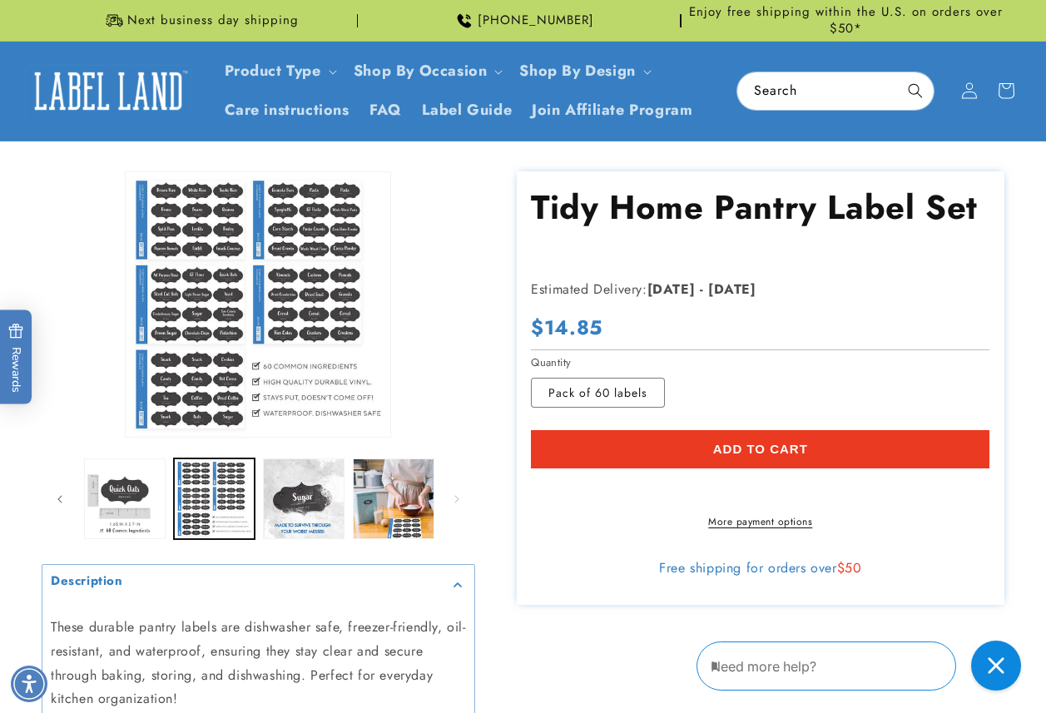
click at [1015, 270] on div "Image 5 is now available in gallery view Skip to product information Open media…" at bounding box center [523, 629] width 1046 height 916
drag, startPoint x: 1024, startPoint y: 279, endPoint x: 1013, endPoint y: 276, distance: 11.1
click at [1025, 279] on div "Image 5 is now available in gallery view Skip to product information Open media…" at bounding box center [523, 629] width 1046 height 916
click at [754, 87] on input "Search" at bounding box center [835, 90] width 196 height 37
type input "*******"
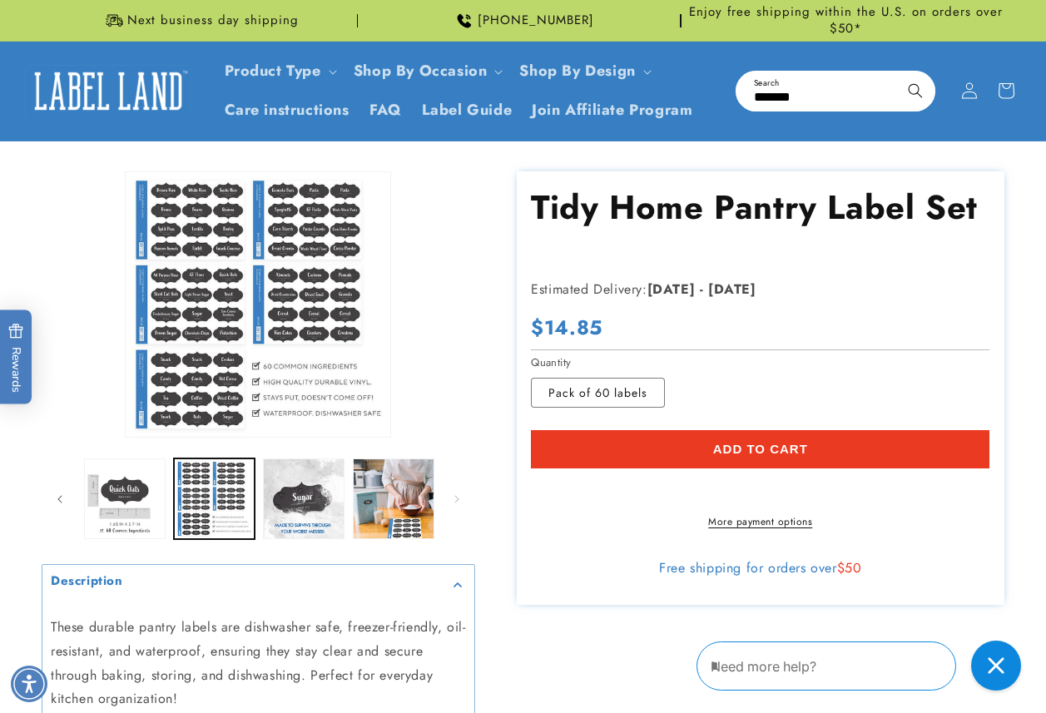
click at [897, 72] on button "Search" at bounding box center [915, 90] width 37 height 37
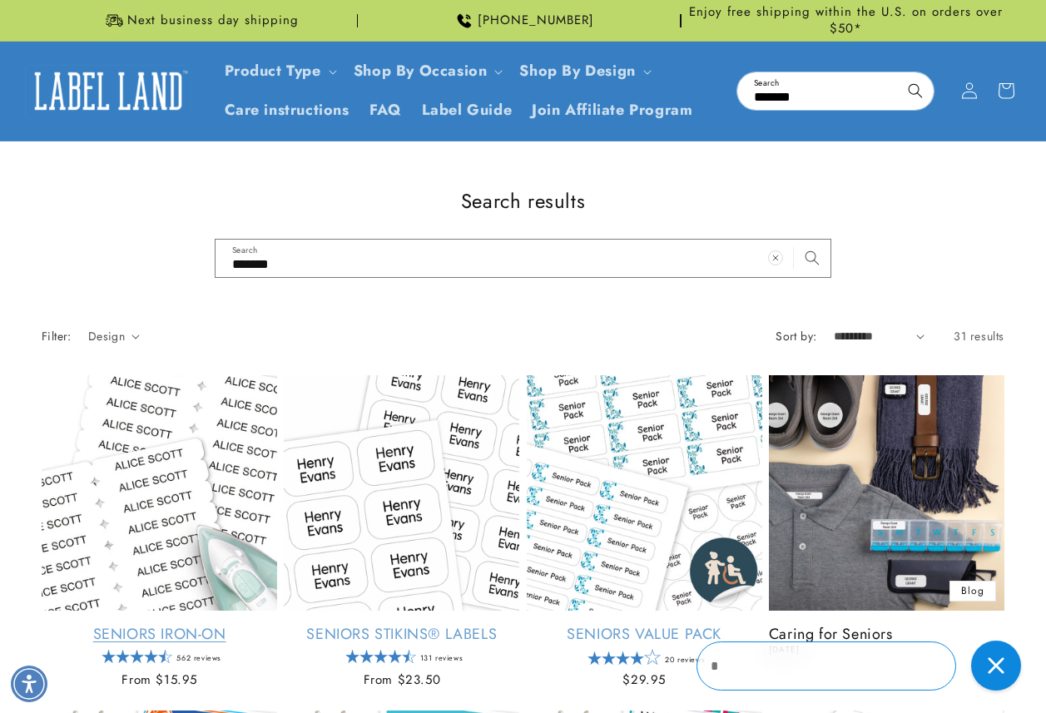
click at [175, 625] on link "Seniors Iron-On" at bounding box center [160, 634] width 236 height 19
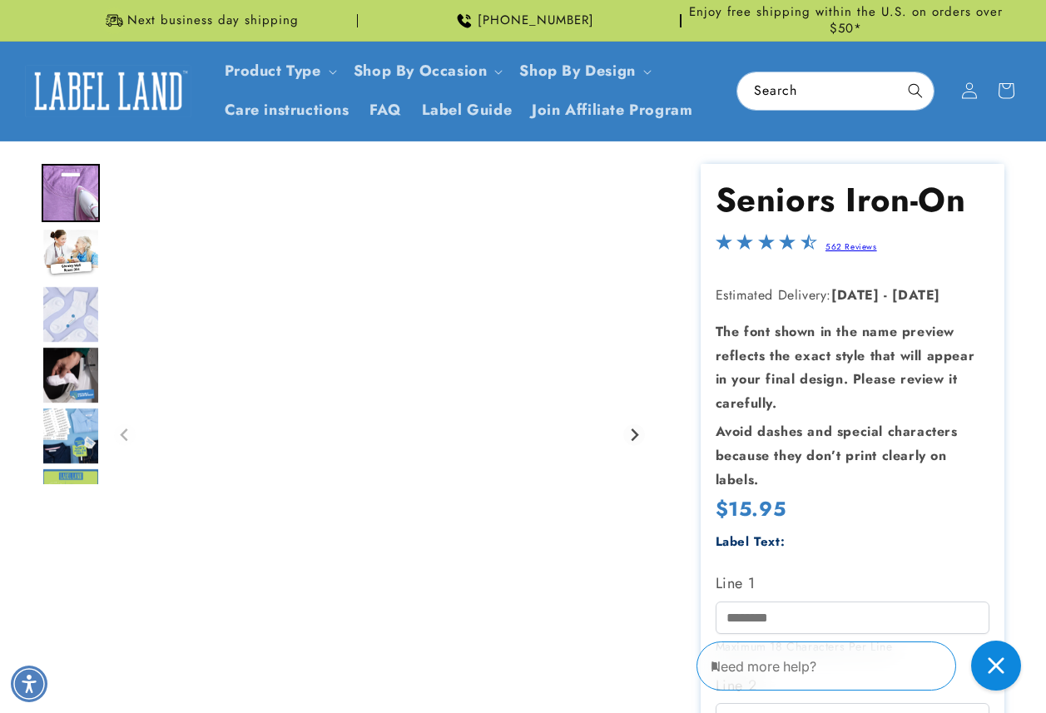
click at [1019, 281] on div at bounding box center [523, 599] width 1046 height 871
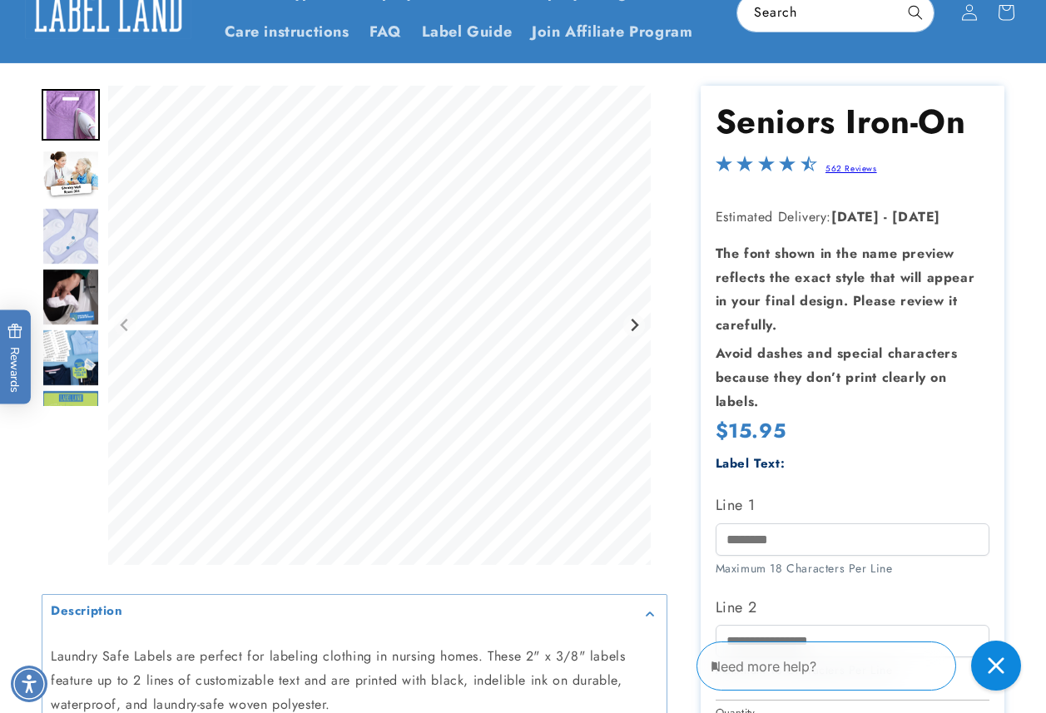
scroll to position [250, 0]
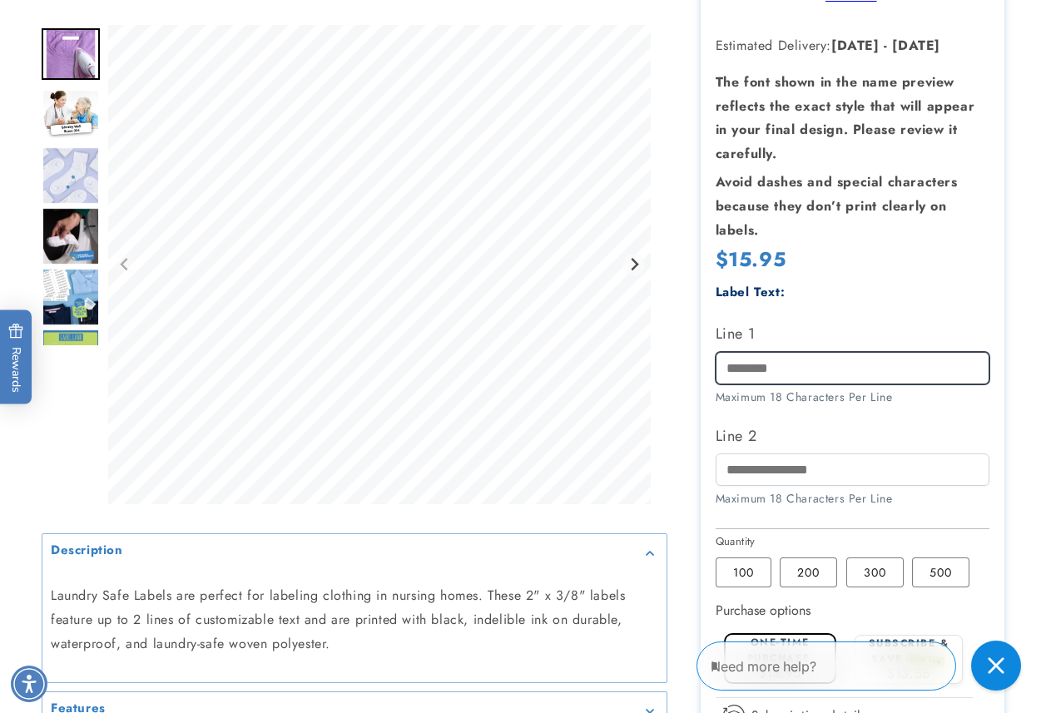
click at [784, 371] on input "Line 1" at bounding box center [853, 368] width 275 height 32
paste input "******"
type input "******"
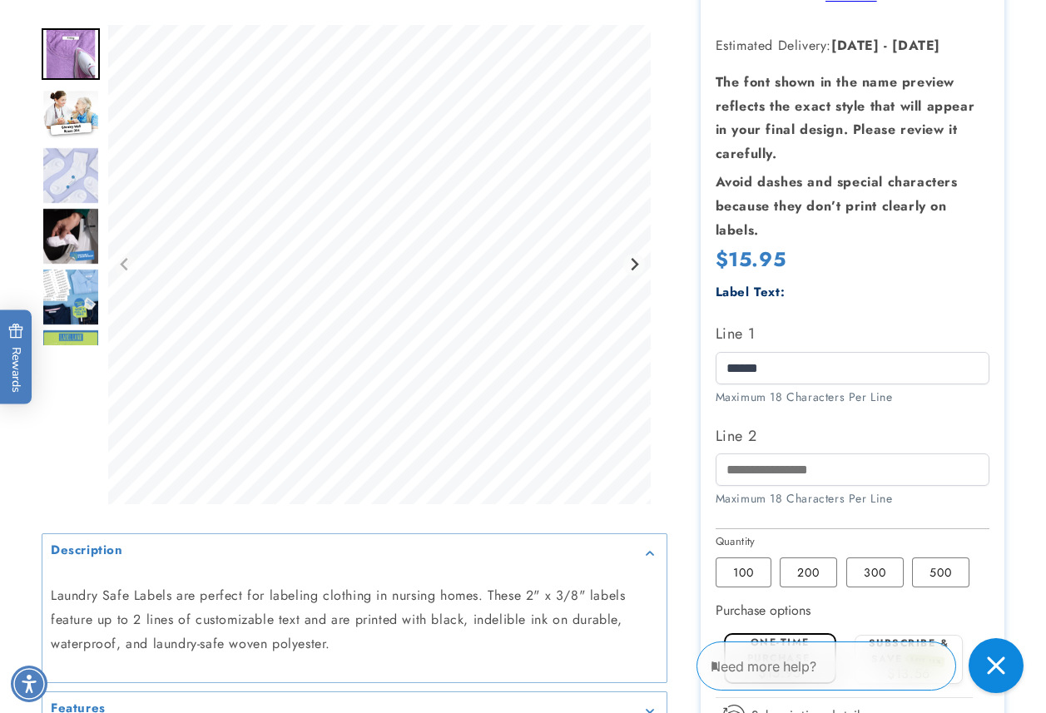
drag, startPoint x: 987, startPoint y: 664, endPoint x: 1504, endPoint y: 1216, distance: 756.1
click at [987, 664] on div "Close gorgias live chat" at bounding box center [996, 666] width 37 height 37
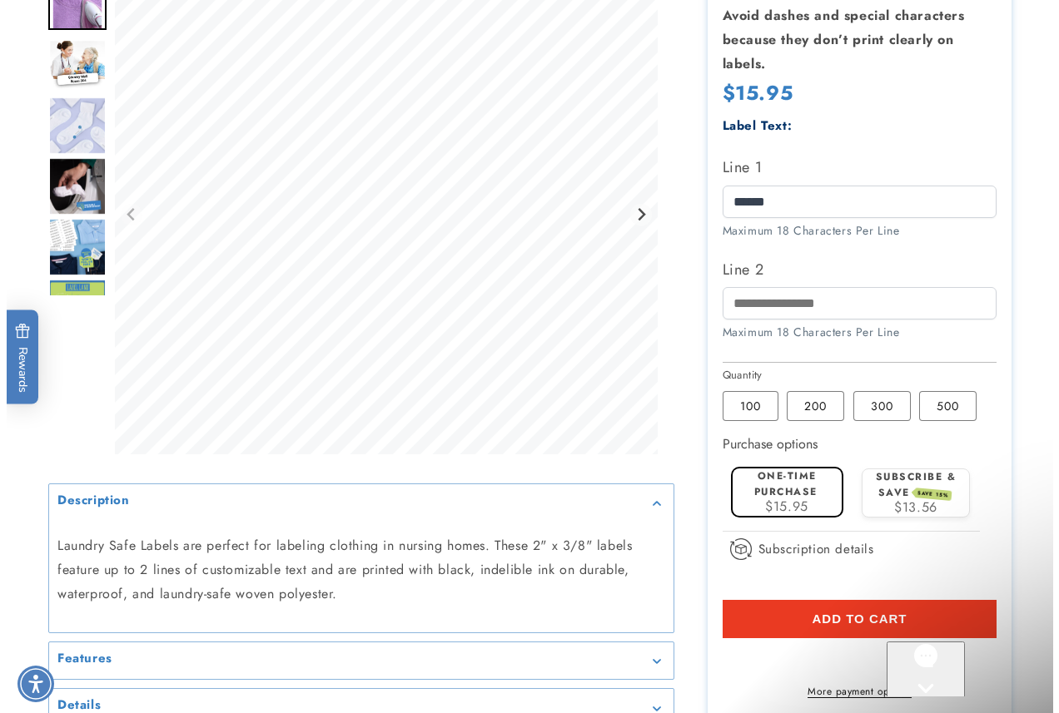
scroll to position [0, 0]
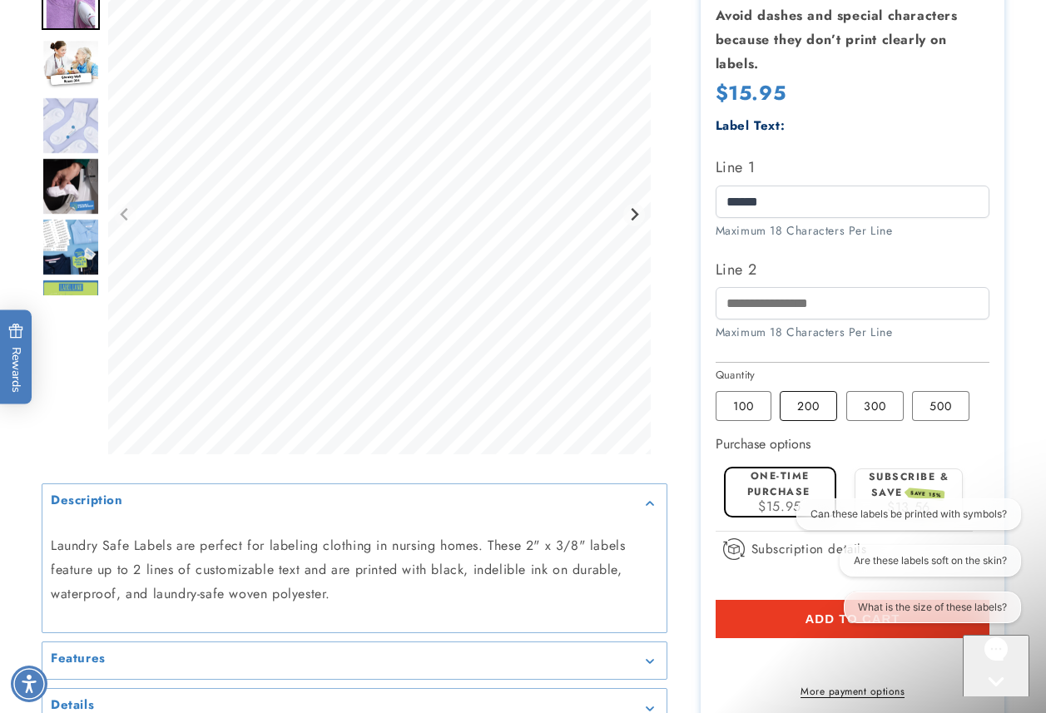
click at [811, 410] on label "200 Variant sold out or unavailable" at bounding box center [808, 406] width 57 height 30
drag, startPoint x: 1003, startPoint y: 667, endPoint x: 1768, endPoint y: 1262, distance: 969.1
click at [1003, 702] on icon "Gorgias live chat" at bounding box center [996, 710] width 17 height 17
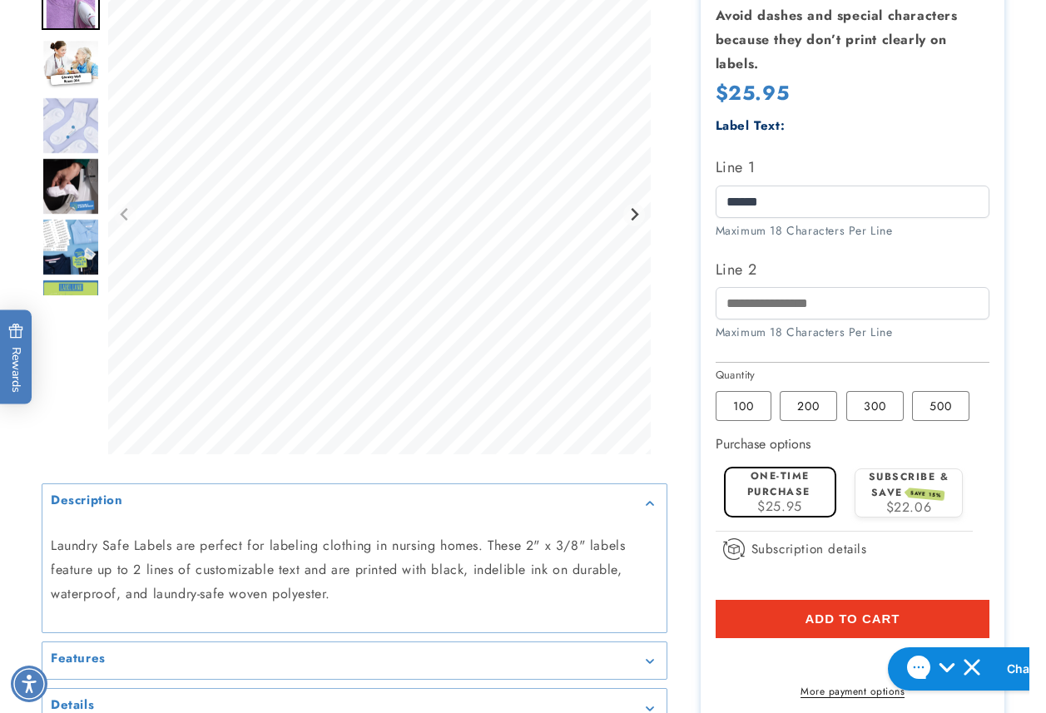
click at [784, 620] on button "Add to cart" at bounding box center [853, 619] width 275 height 38
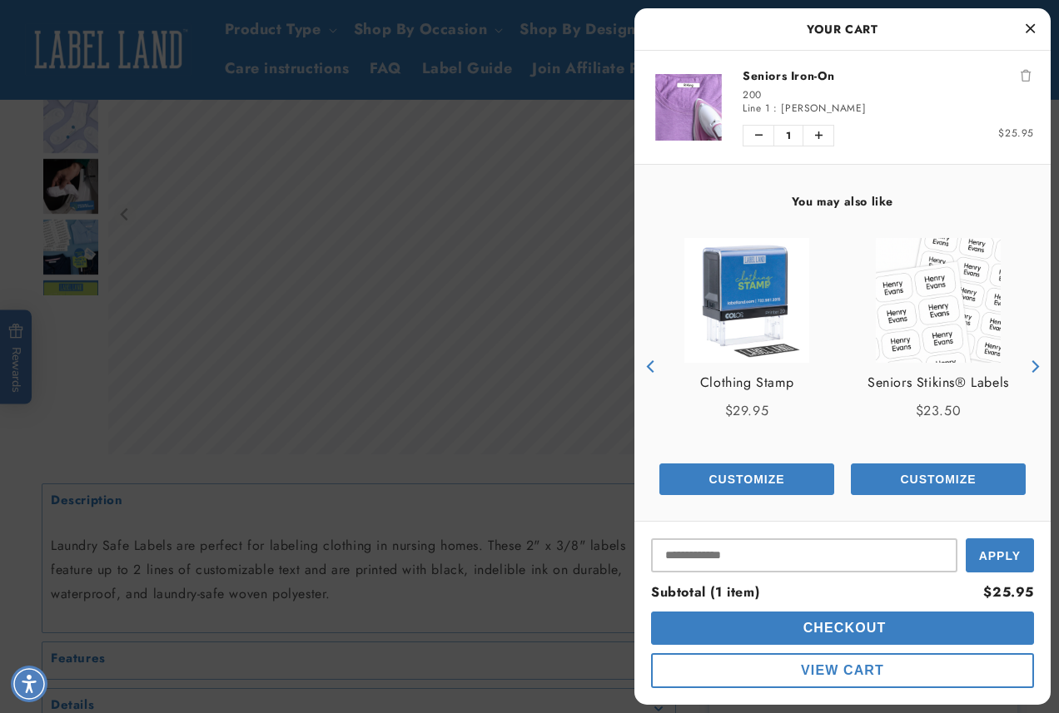
click at [811, 631] on span "Checkout" at bounding box center [842, 628] width 87 height 14
